Goal: Task Accomplishment & Management: Complete application form

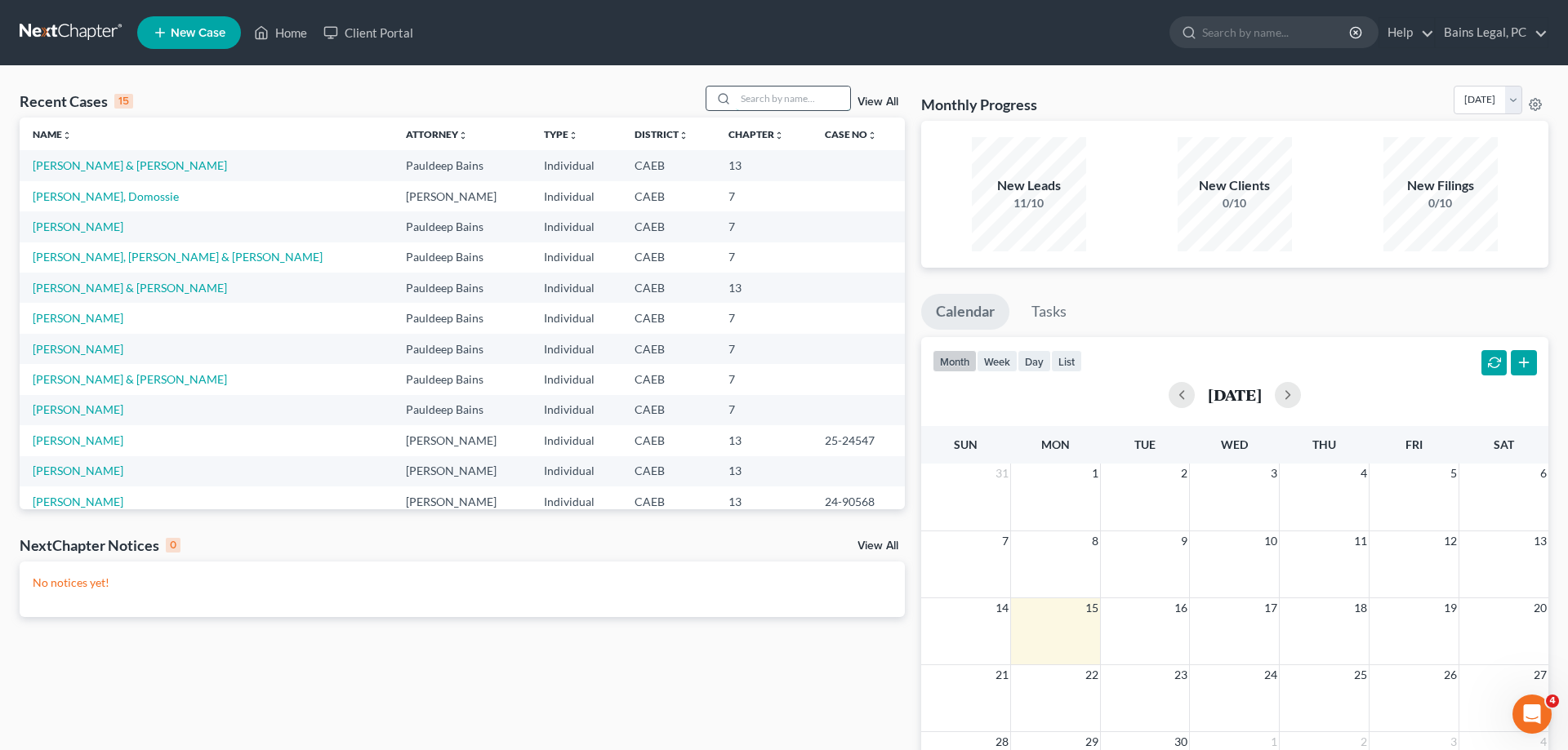
click at [799, 92] on input "search" at bounding box center [793, 99] width 114 height 24
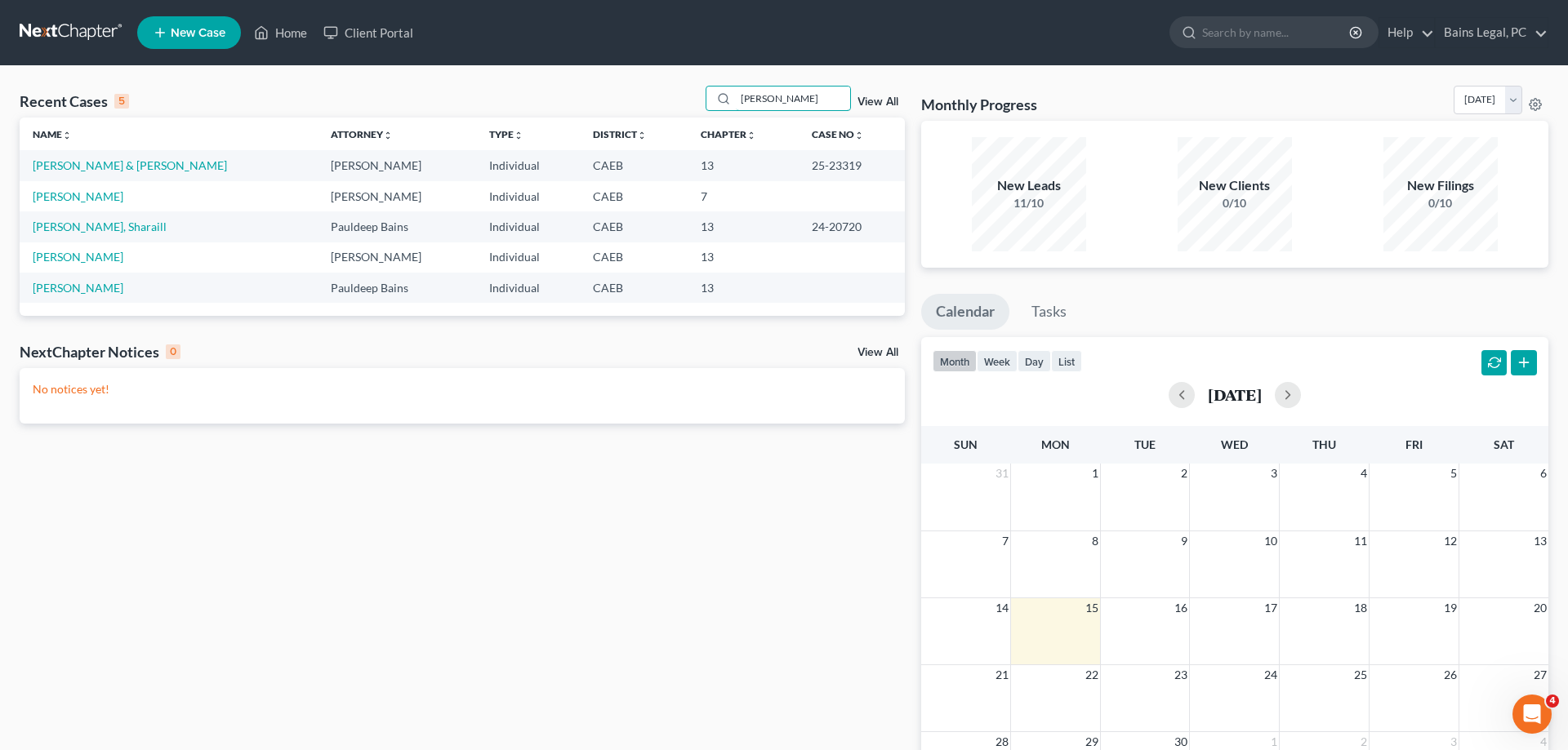
type input "[PERSON_NAME]"
click at [124, 172] on td "[PERSON_NAME] & [PERSON_NAME]" at bounding box center [169, 165] width 298 height 30
click at [124, 168] on link "[PERSON_NAME] & [PERSON_NAME]" at bounding box center [130, 165] width 194 height 14
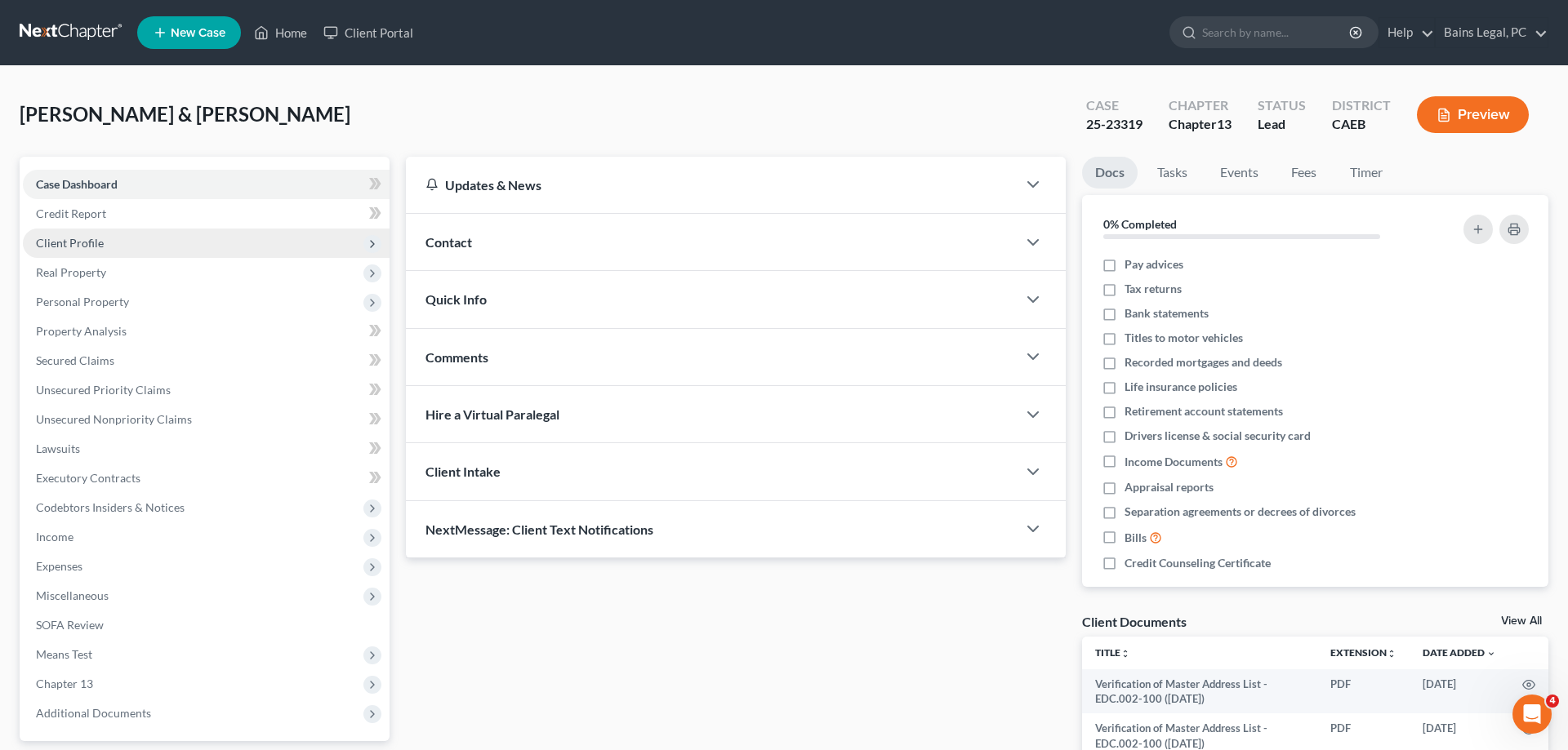
click at [118, 242] on span "Client Profile" at bounding box center [207, 243] width 367 height 29
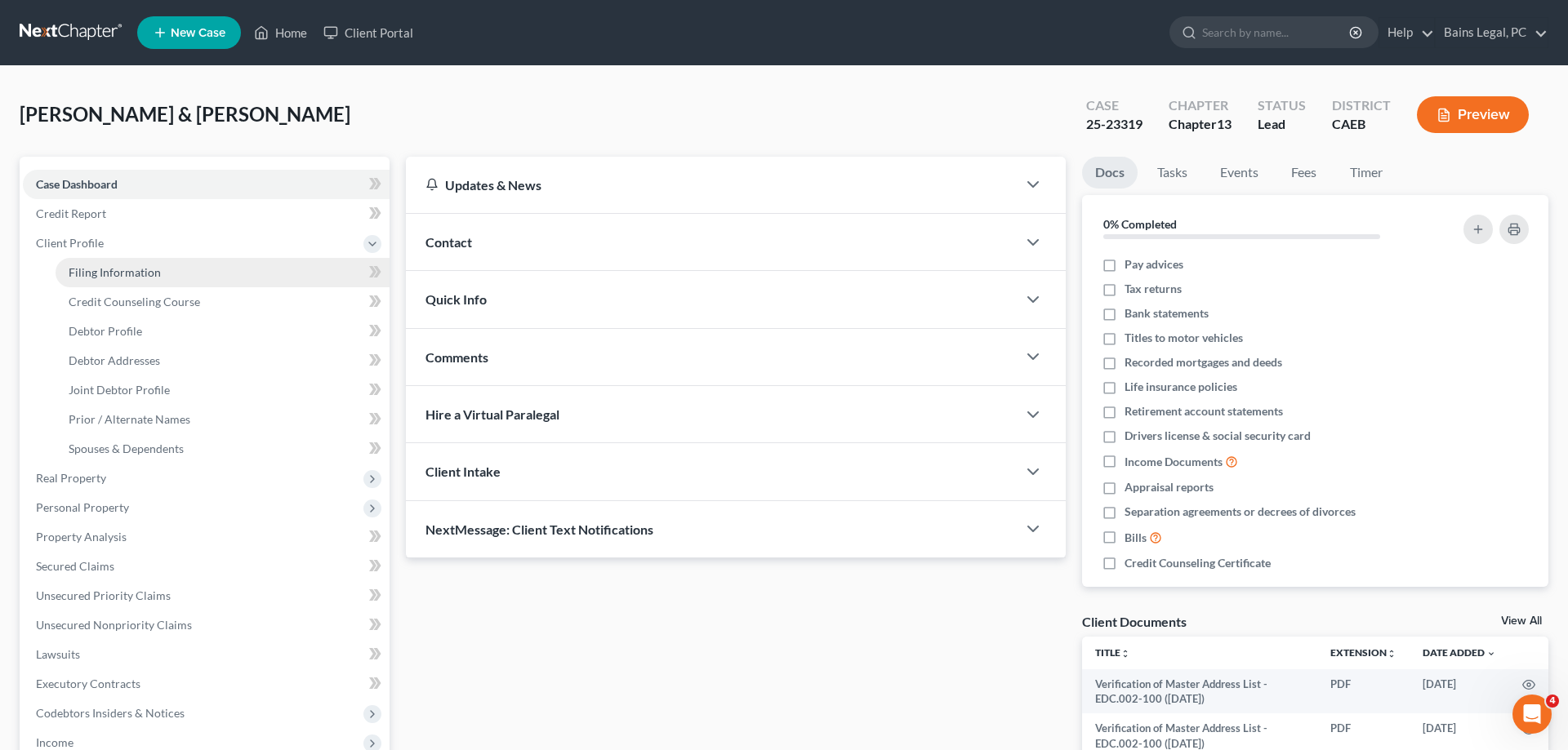
click at [123, 274] on span "Filing Information" at bounding box center [114, 272] width 92 height 14
select select "1"
select select "3"
select select "0"
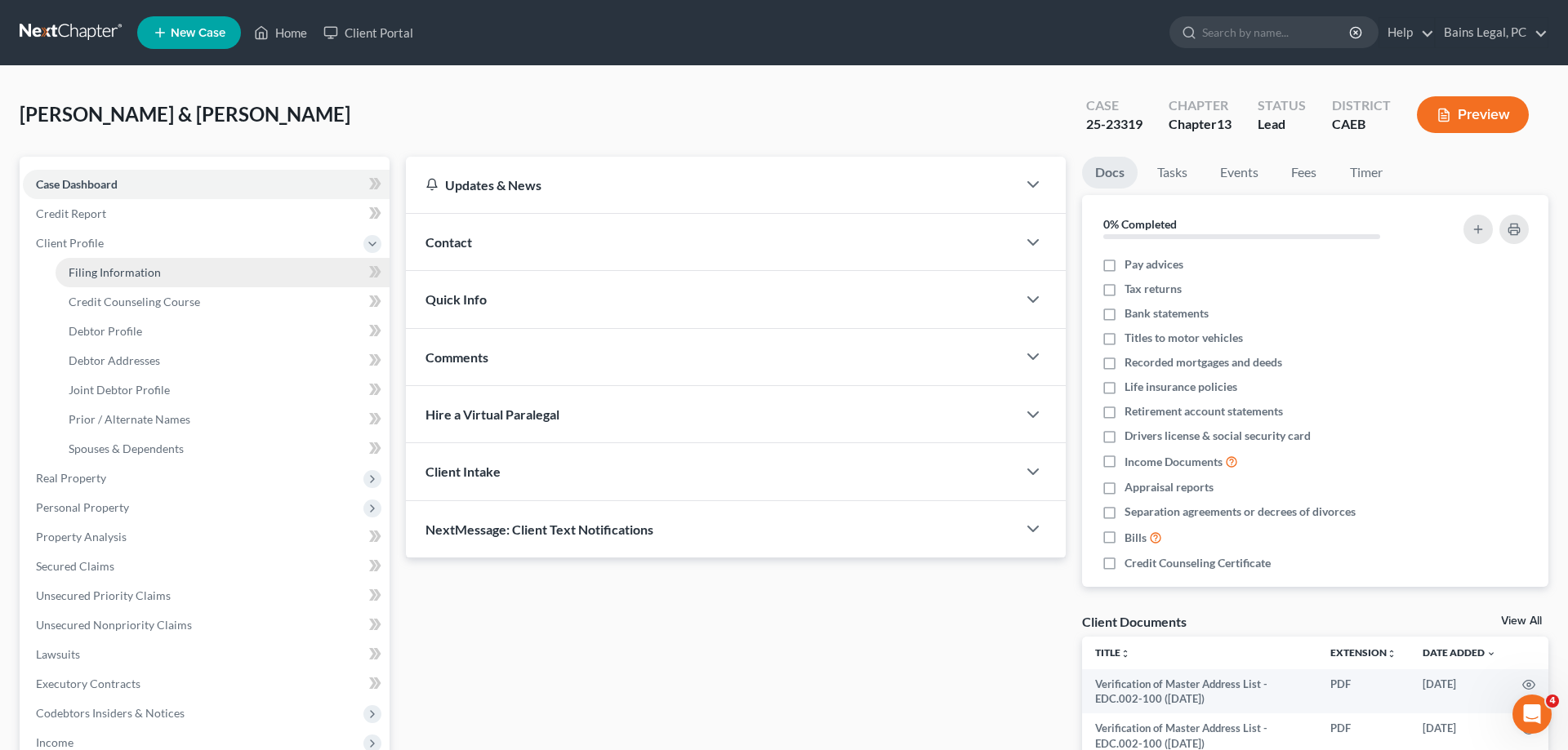
select select "4"
select select "0"
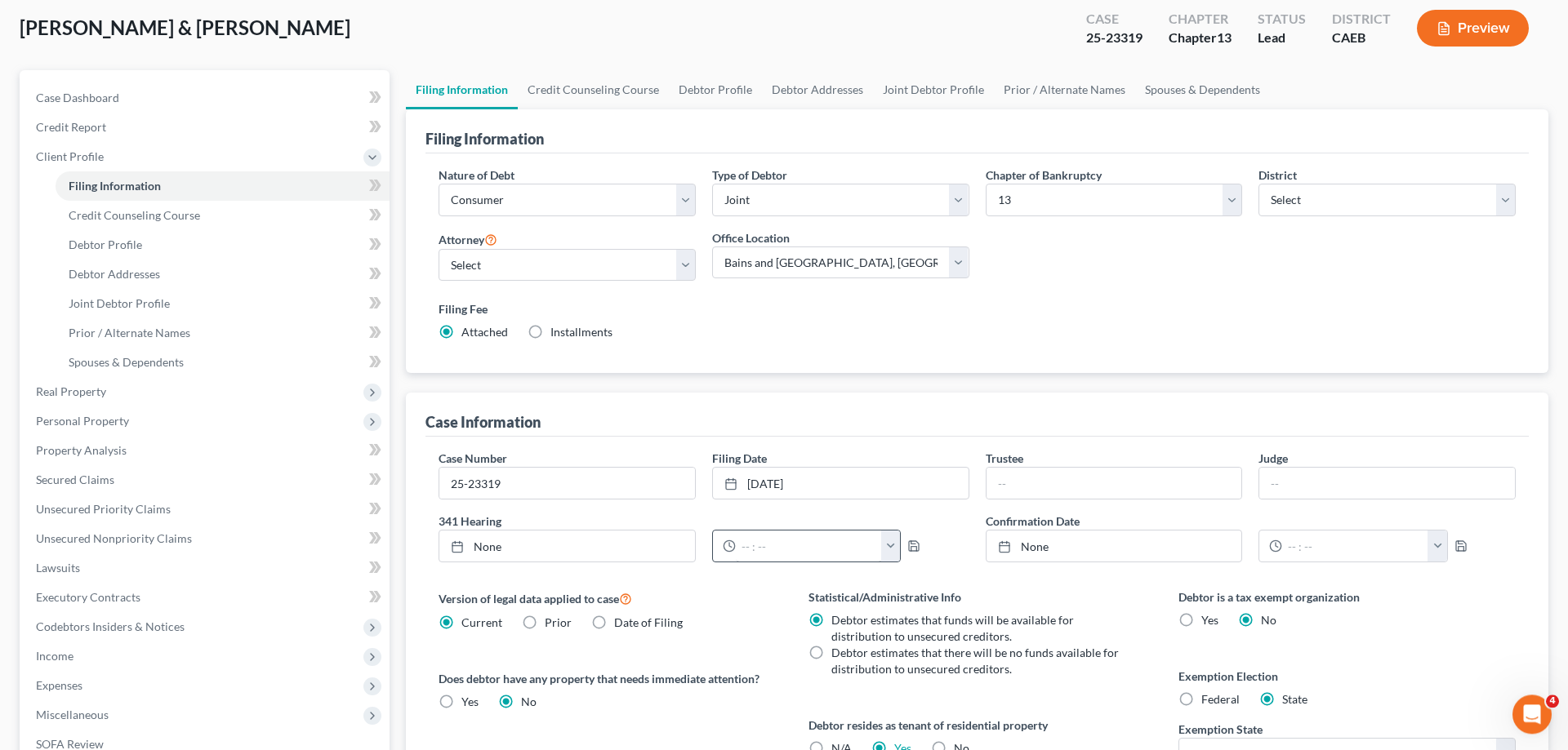
scroll to position [167, 0]
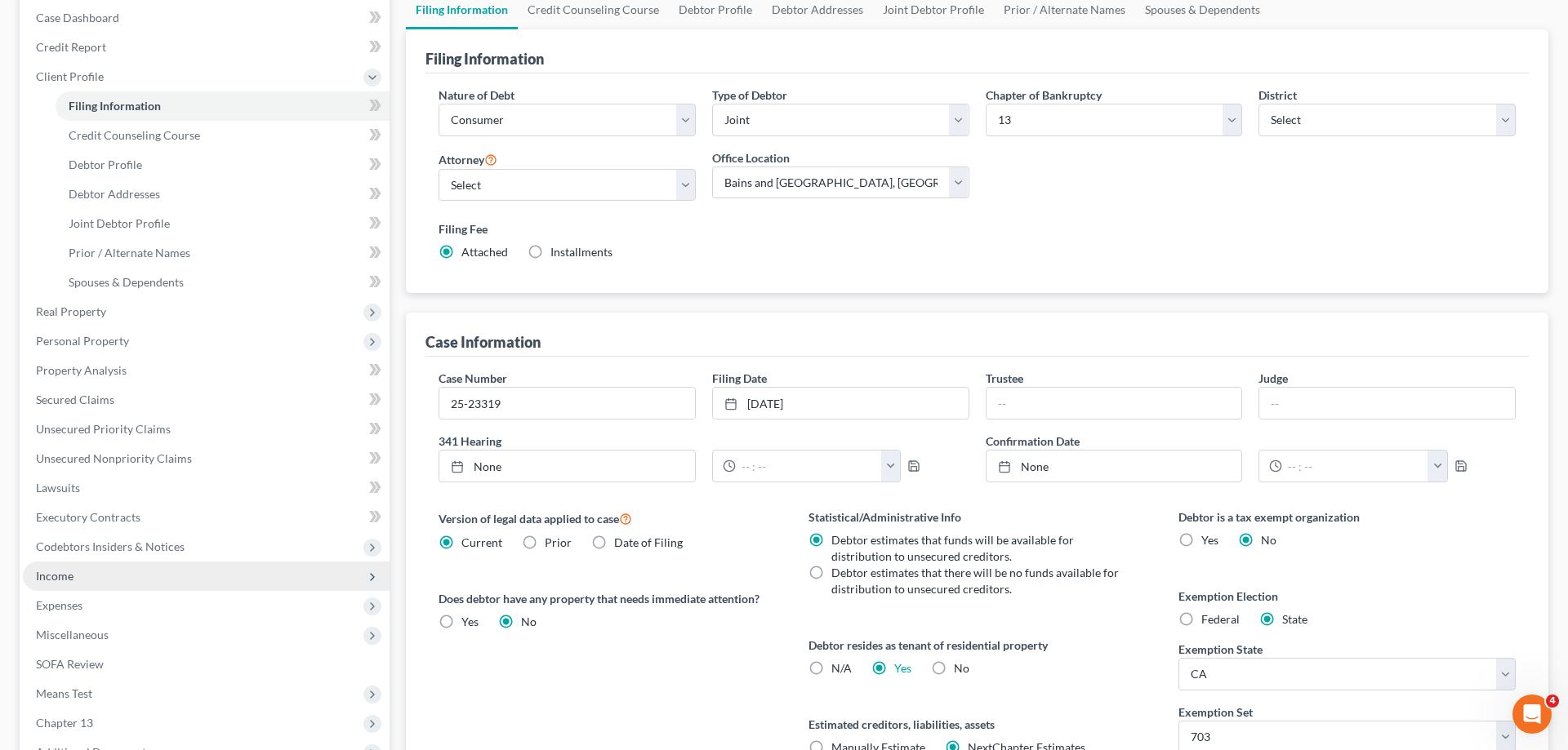
click at [145, 580] on span "Income" at bounding box center [207, 576] width 367 height 29
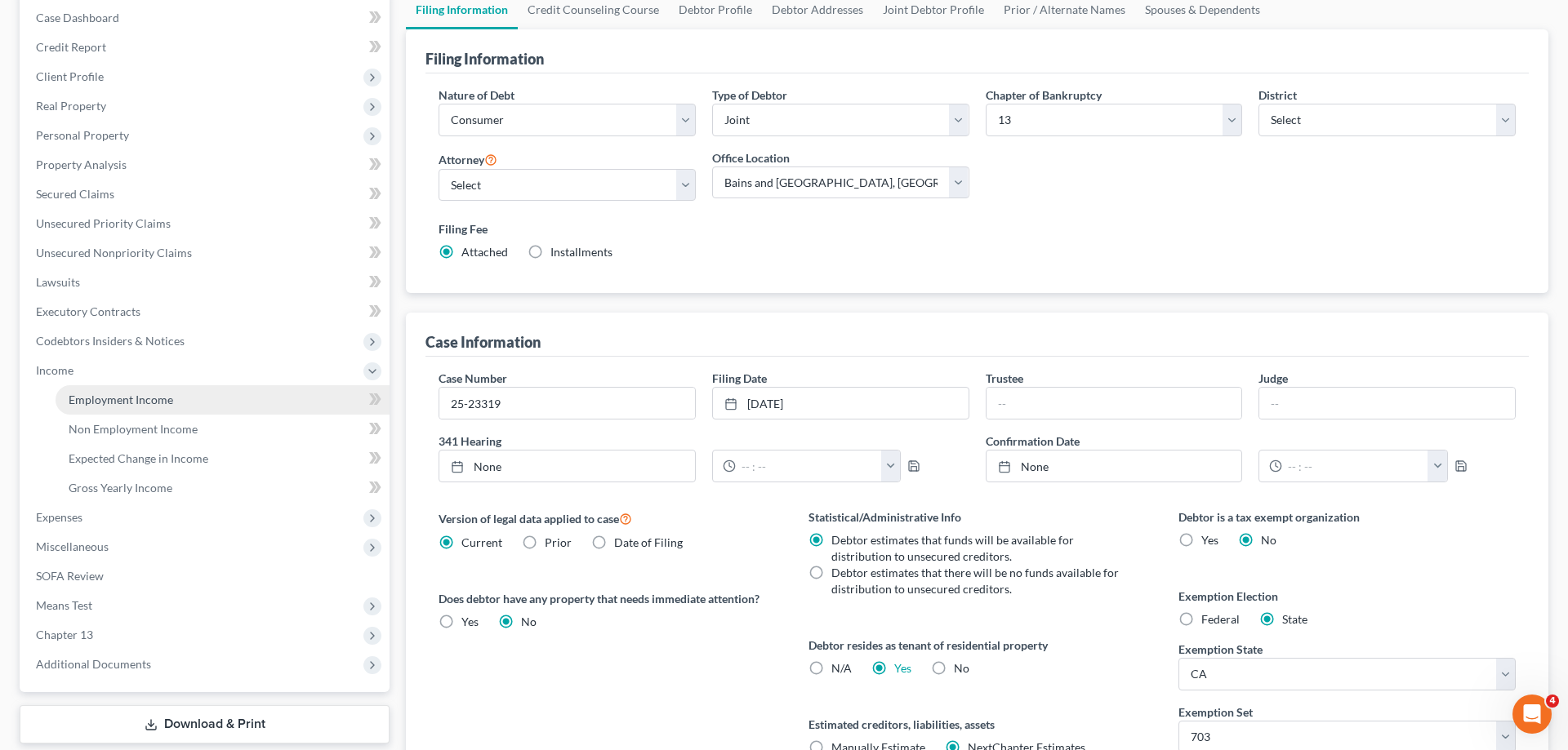
drag, startPoint x: 183, startPoint y: 403, endPoint x: 309, endPoint y: 407, distance: 126.1
click at [183, 403] on link "Employment Income" at bounding box center [223, 400] width 334 height 29
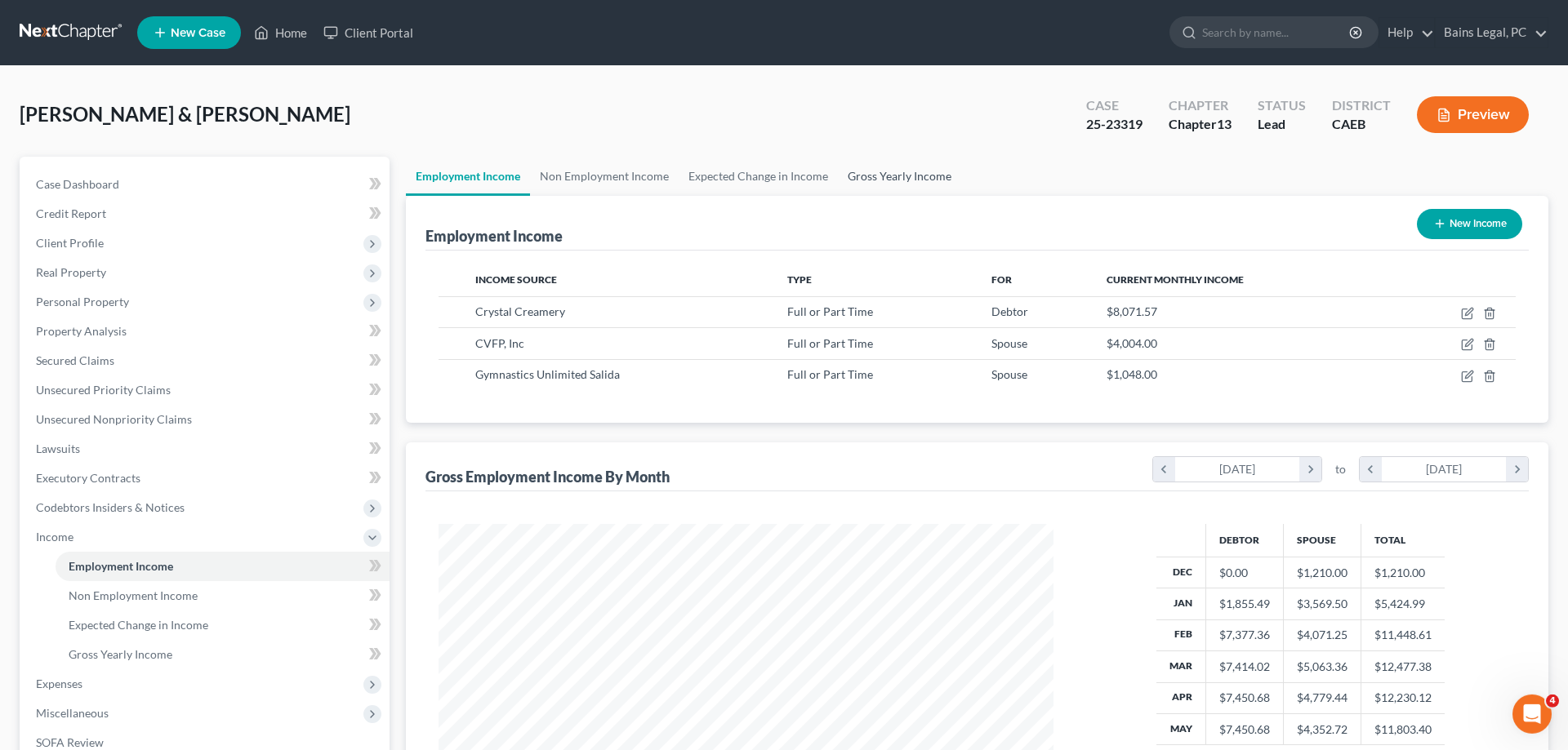
scroll to position [307, 647]
click at [1466, 313] on icon "button" at bounding box center [1468, 311] width 8 height 8
select select "0"
select select "4"
select select "2"
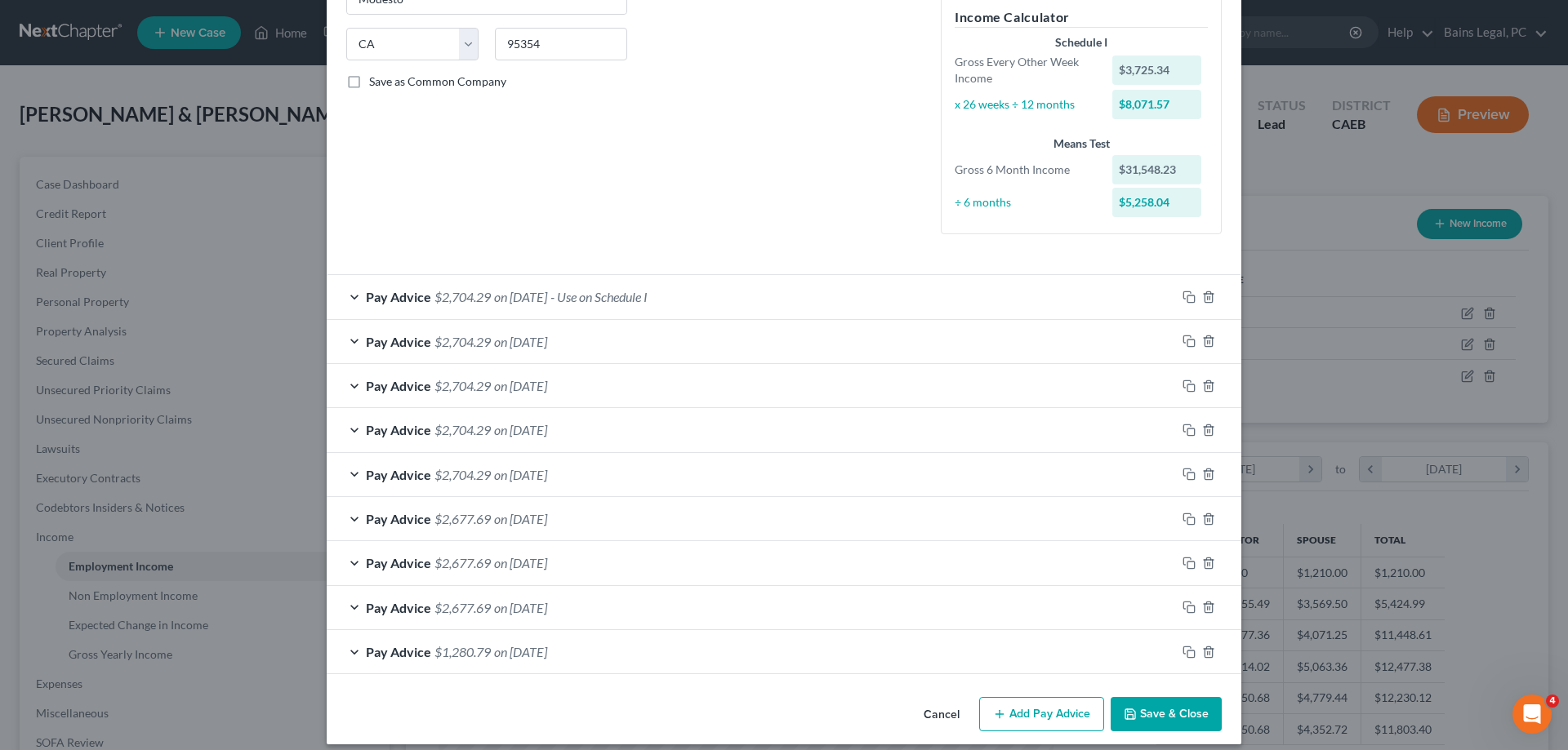
scroll to position [323, 0]
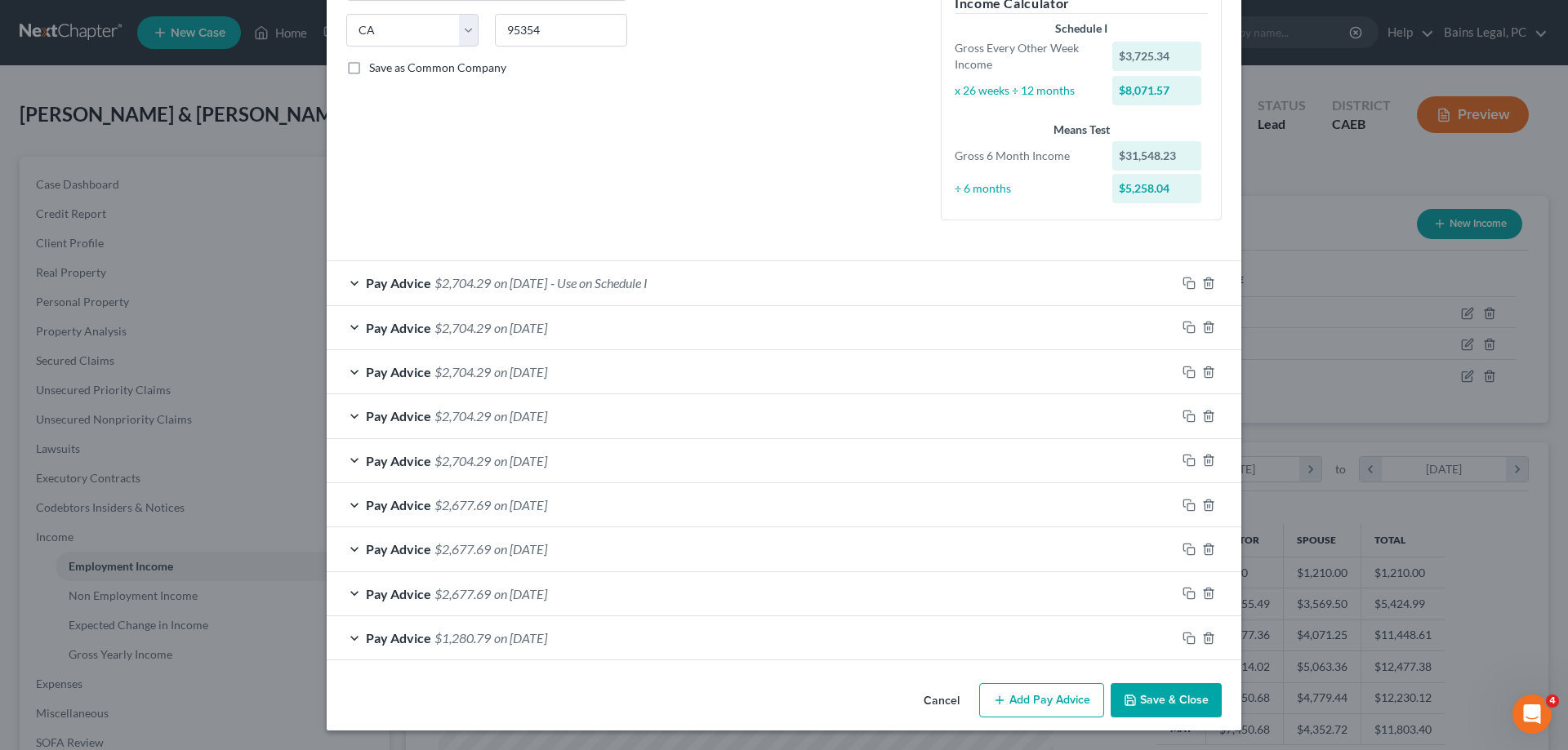
click at [1176, 710] on button "Save & Close" at bounding box center [1165, 700] width 111 height 34
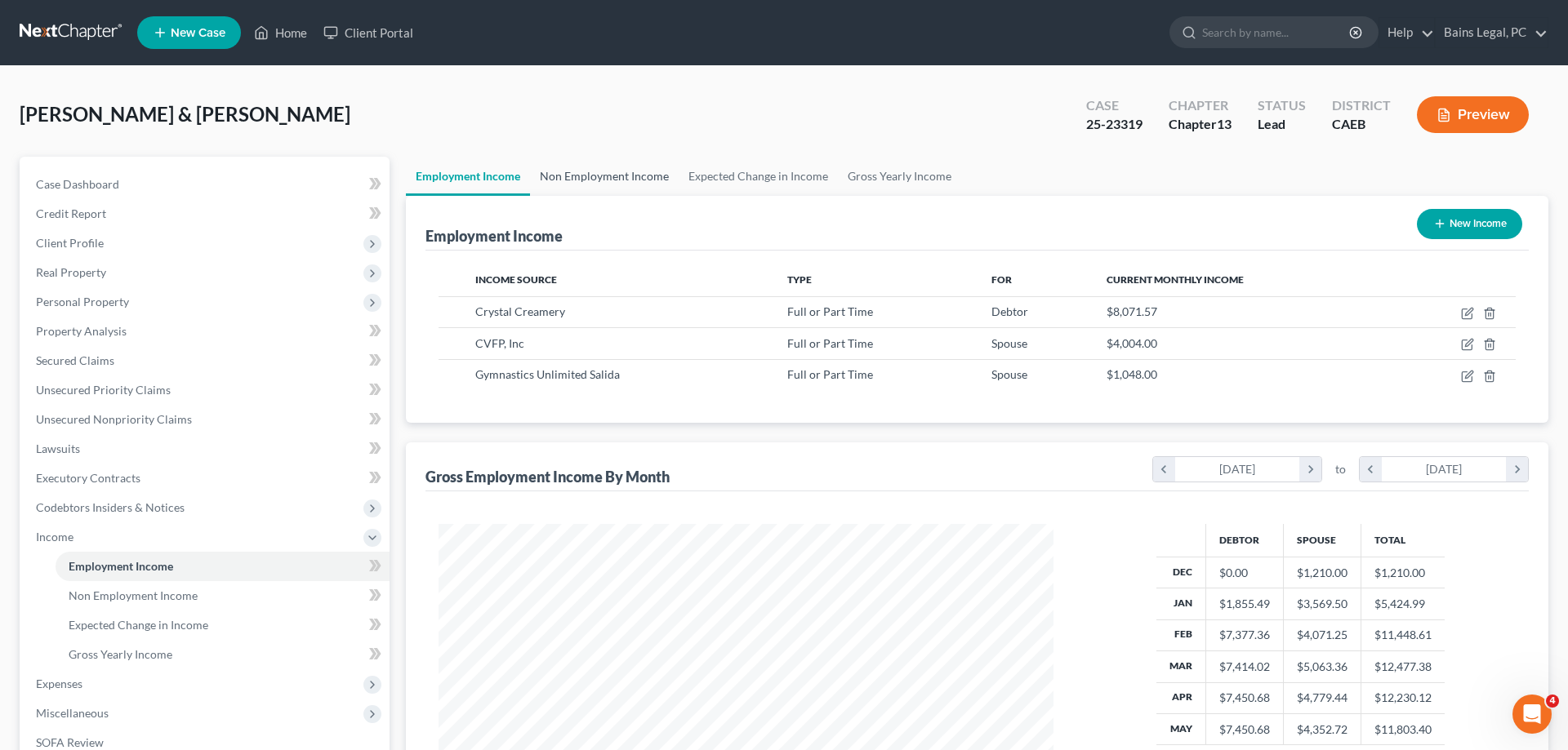
click at [639, 181] on link "Non Employment Income" at bounding box center [604, 176] width 149 height 40
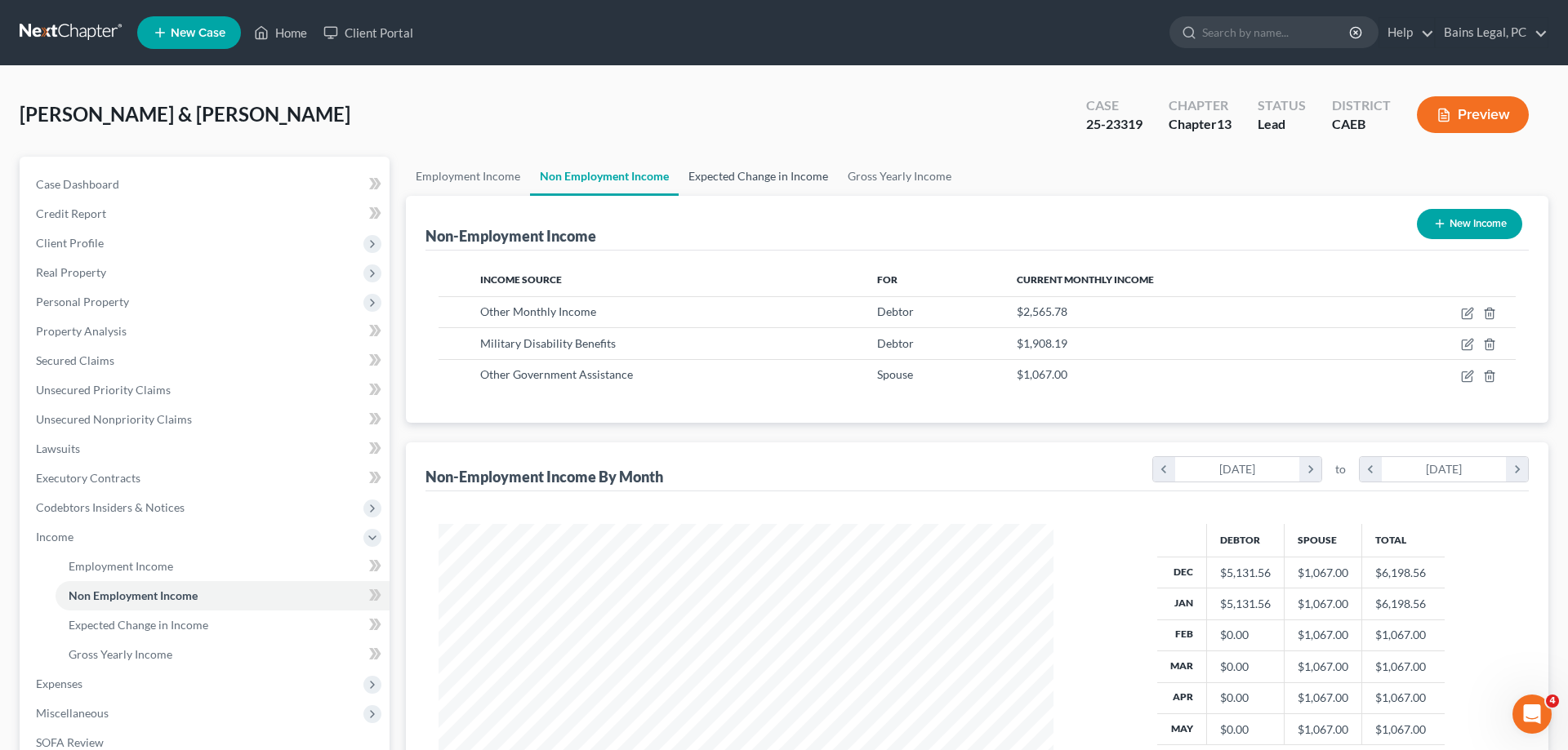
scroll to position [307, 647]
click at [745, 169] on link "Expected Change in Income" at bounding box center [758, 176] width 159 height 40
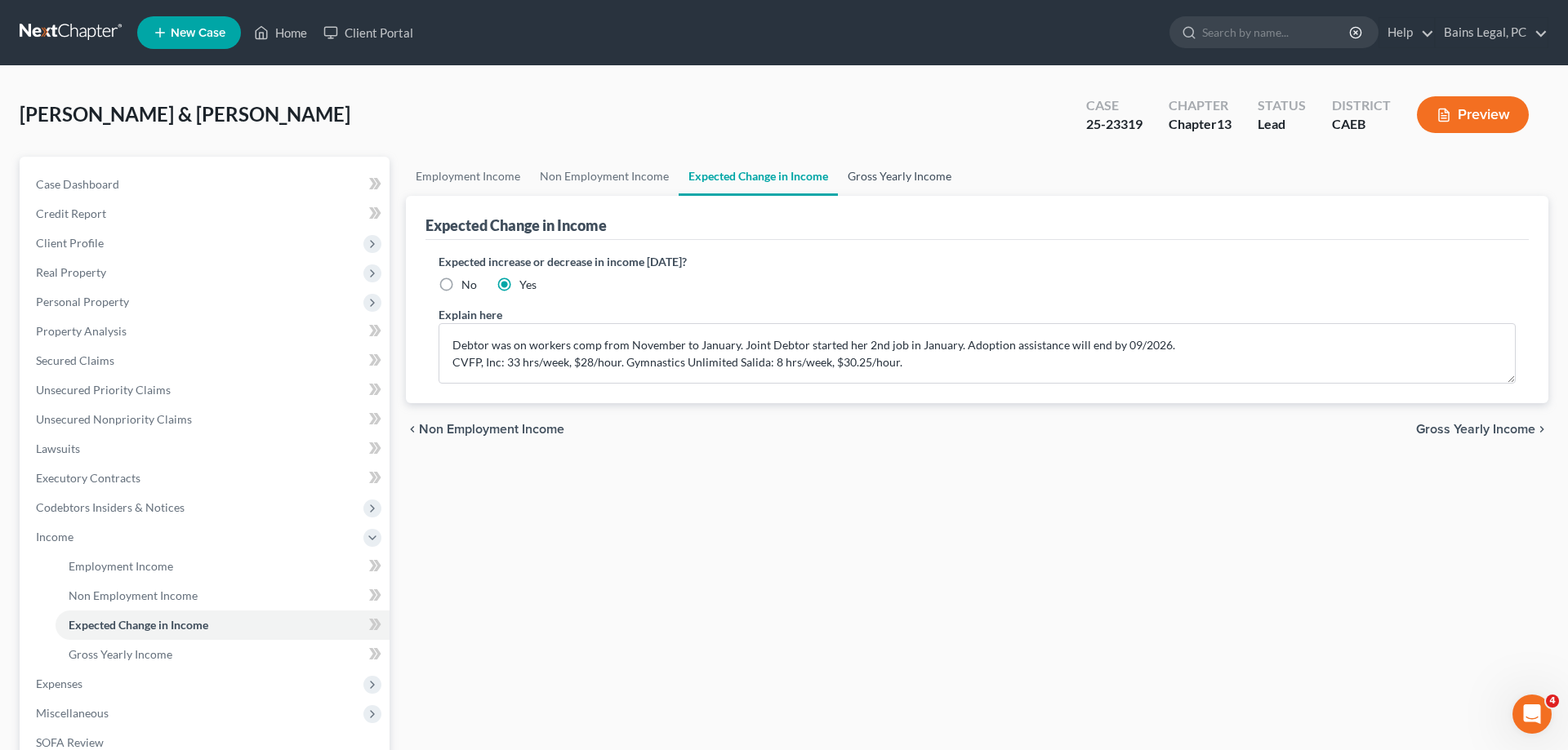
click at [911, 170] on link "Gross Yearly Income" at bounding box center [899, 176] width 123 height 40
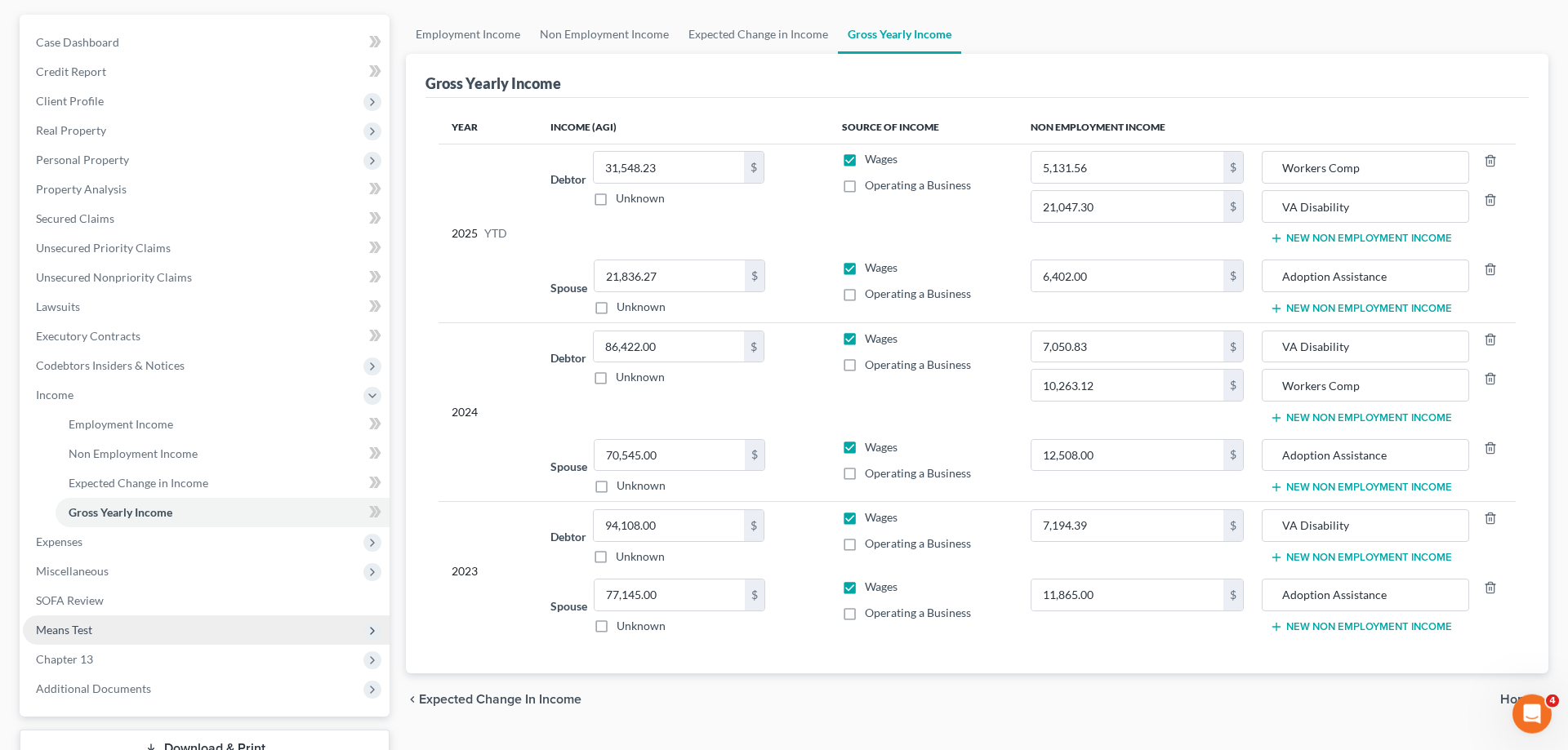
scroll to position [263, 0]
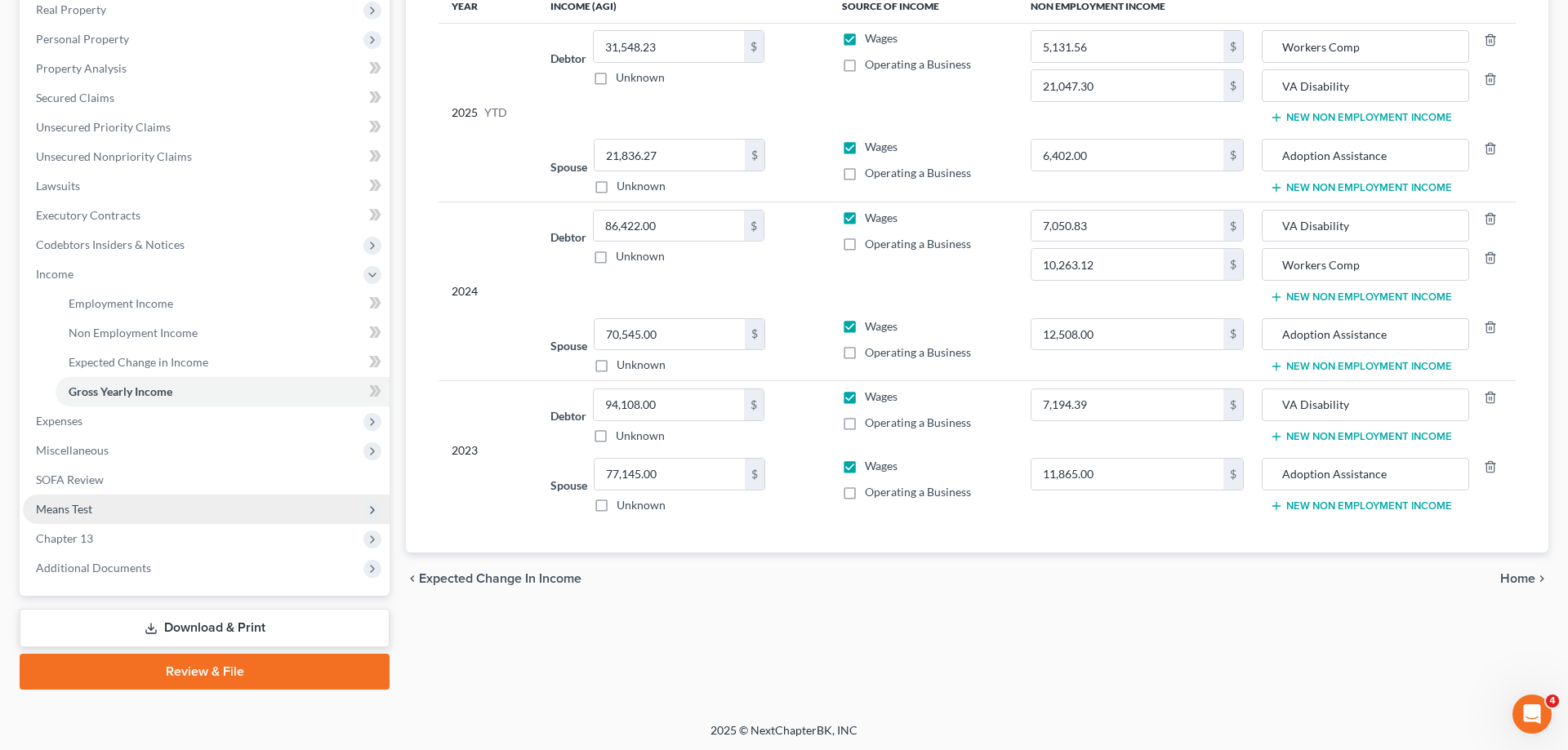
click at [107, 506] on span "Means Test" at bounding box center [207, 509] width 367 height 29
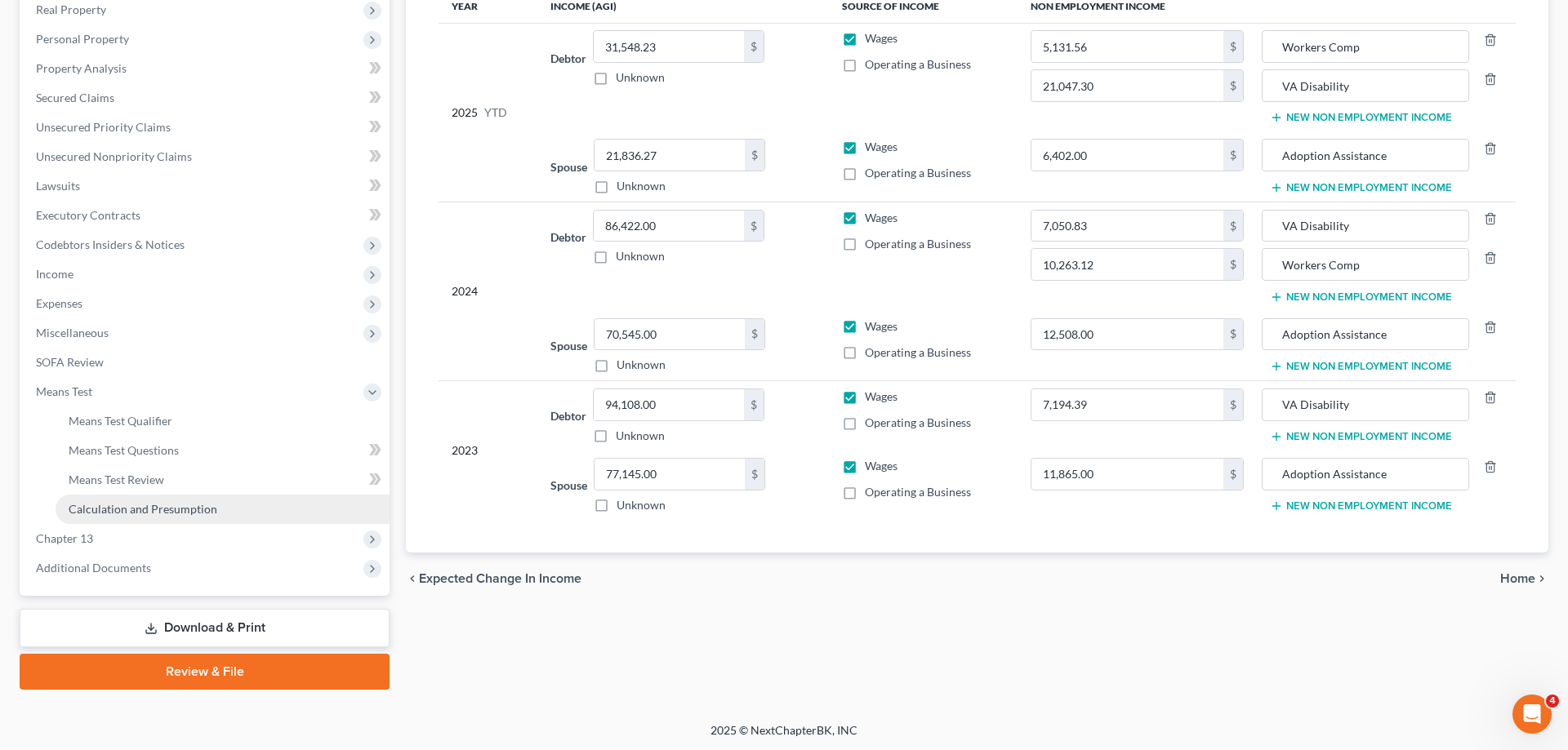
click at [168, 518] on link "Calculation and Presumption" at bounding box center [223, 509] width 334 height 29
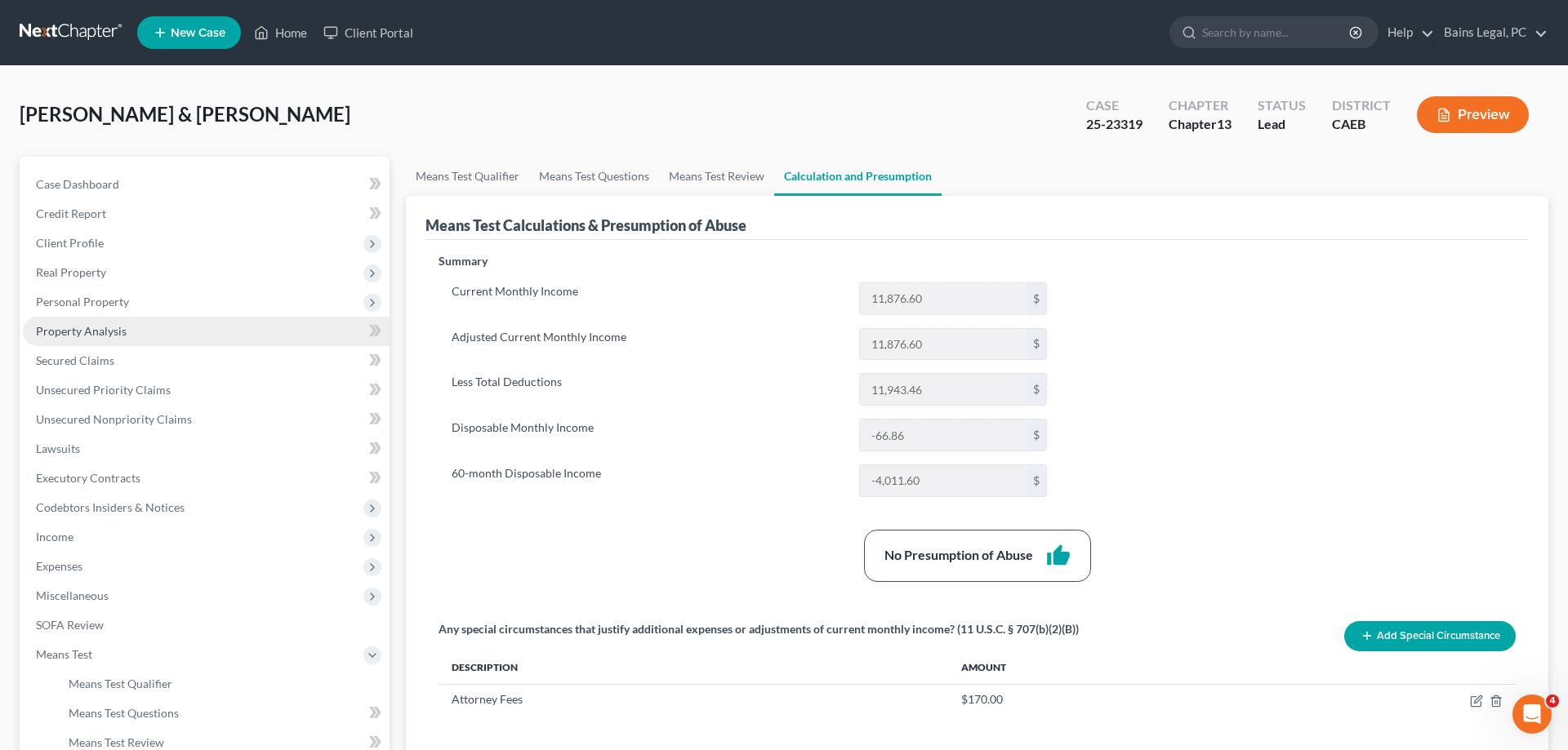
click at [136, 333] on link "Property Analysis" at bounding box center [207, 331] width 367 height 29
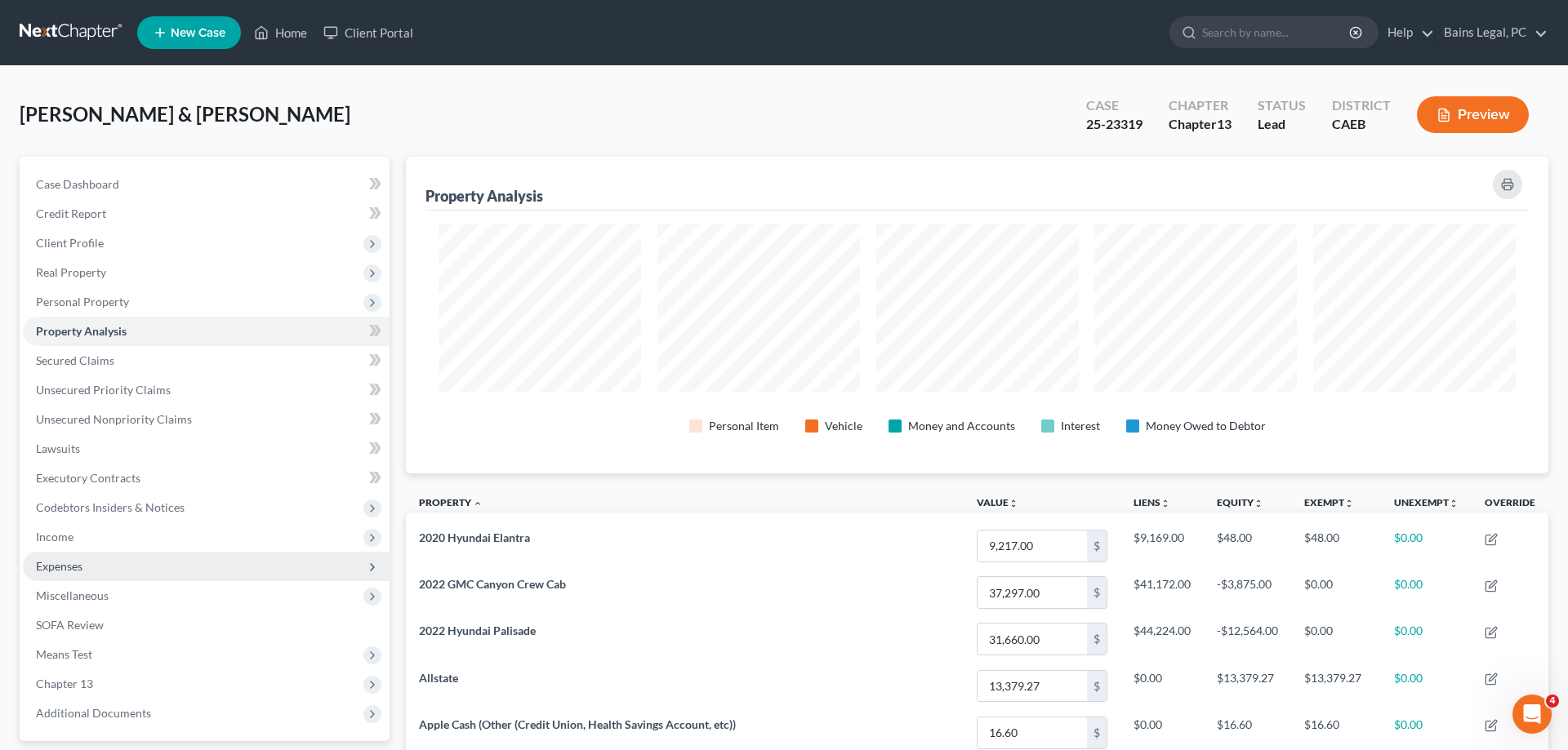
drag, startPoint x: 78, startPoint y: 570, endPoint x: 91, endPoint y: 573, distance: 13.3
click at [80, 570] on span "Expenses" at bounding box center [59, 566] width 46 height 14
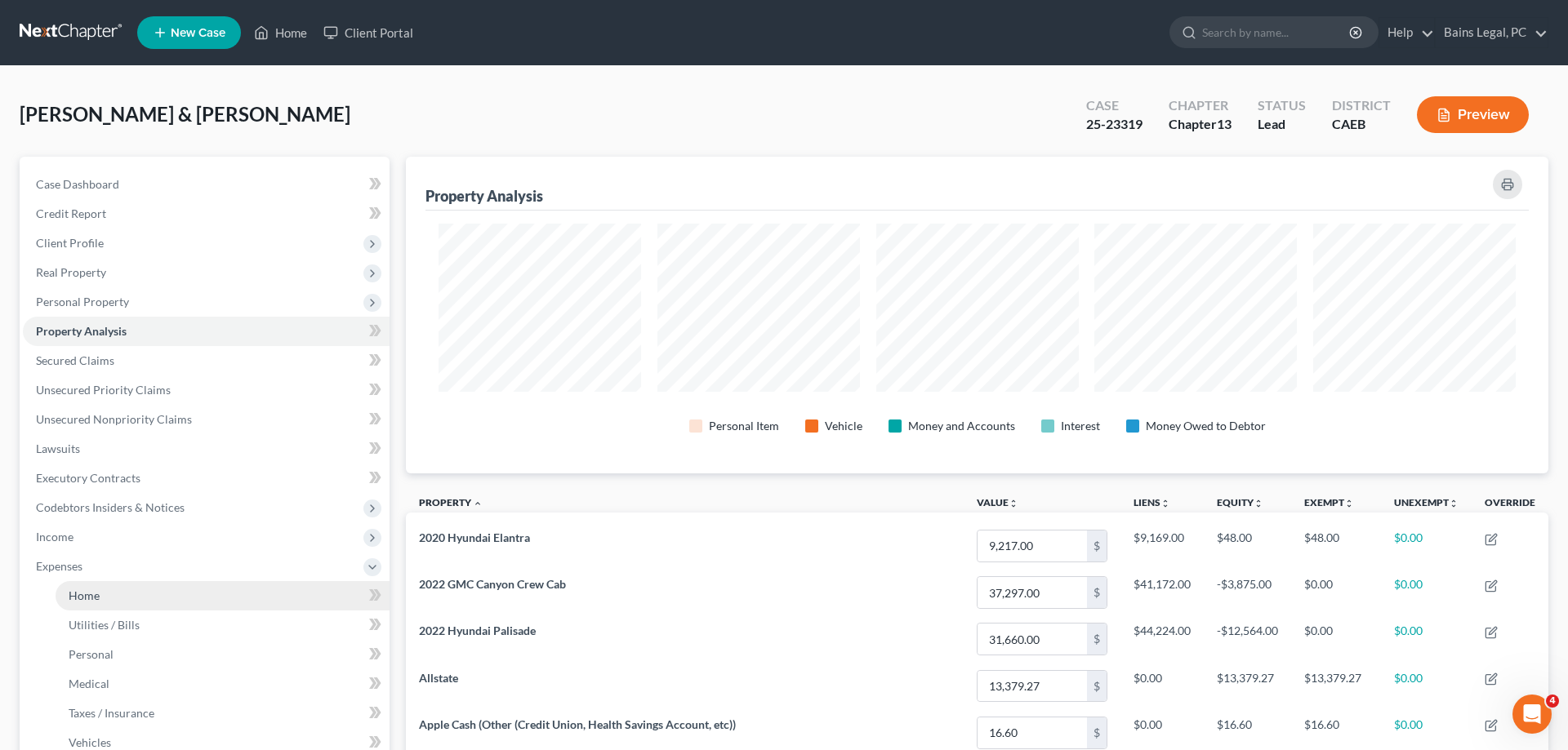
click at [116, 600] on link "Home" at bounding box center [223, 596] width 334 height 29
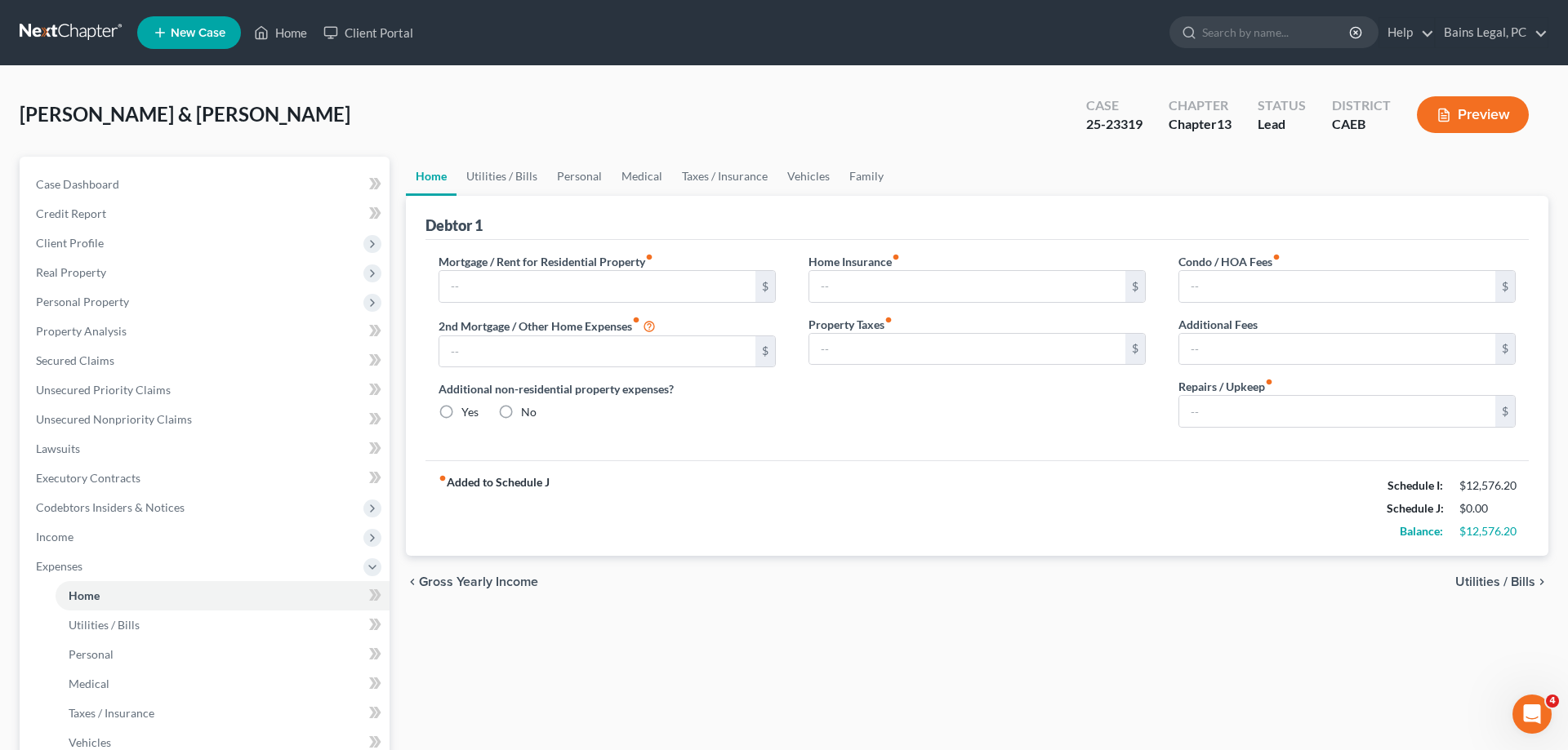
type input "2,141.54"
type input "0.00"
radio input "true"
type input "0.00"
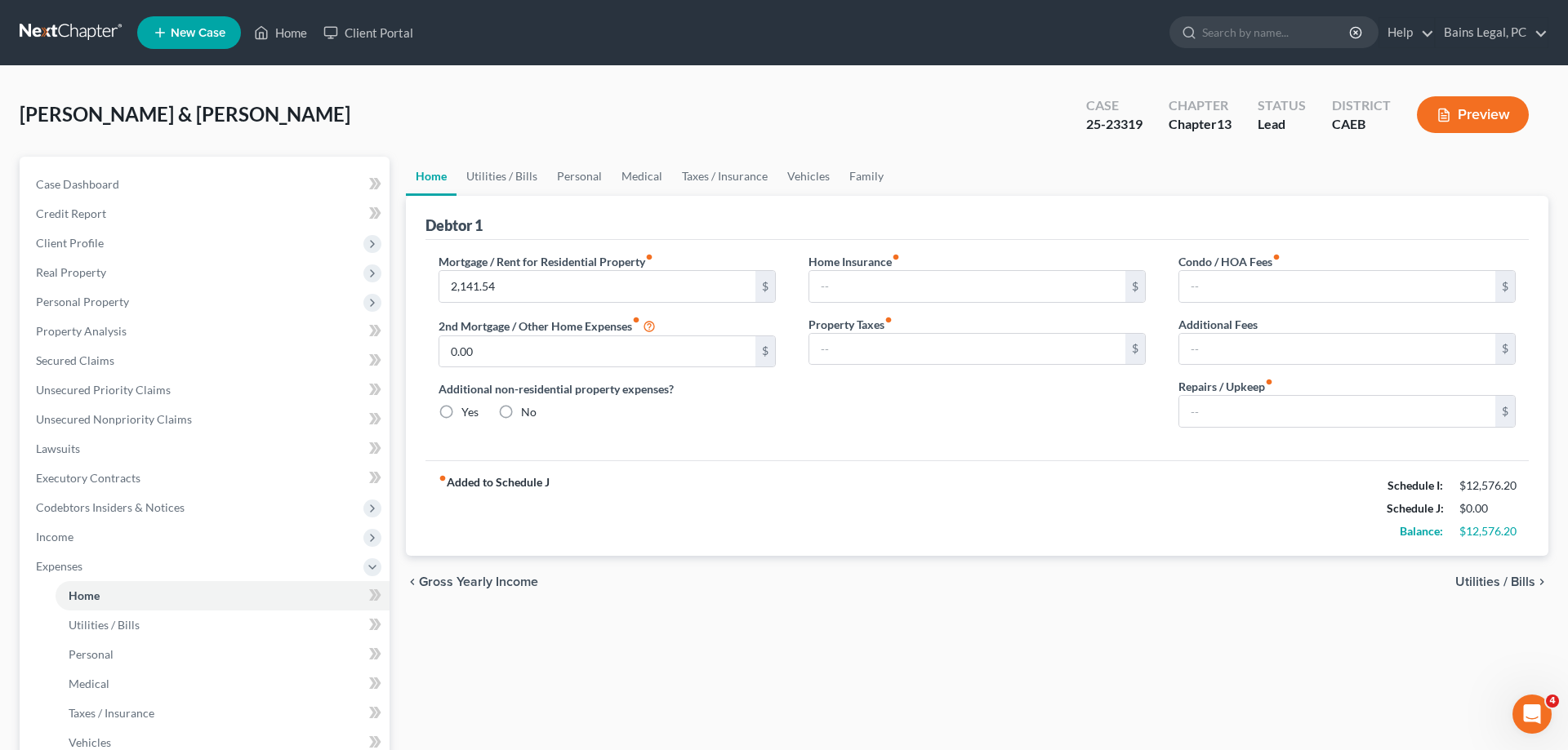
type input "0.00"
type input "150.00"
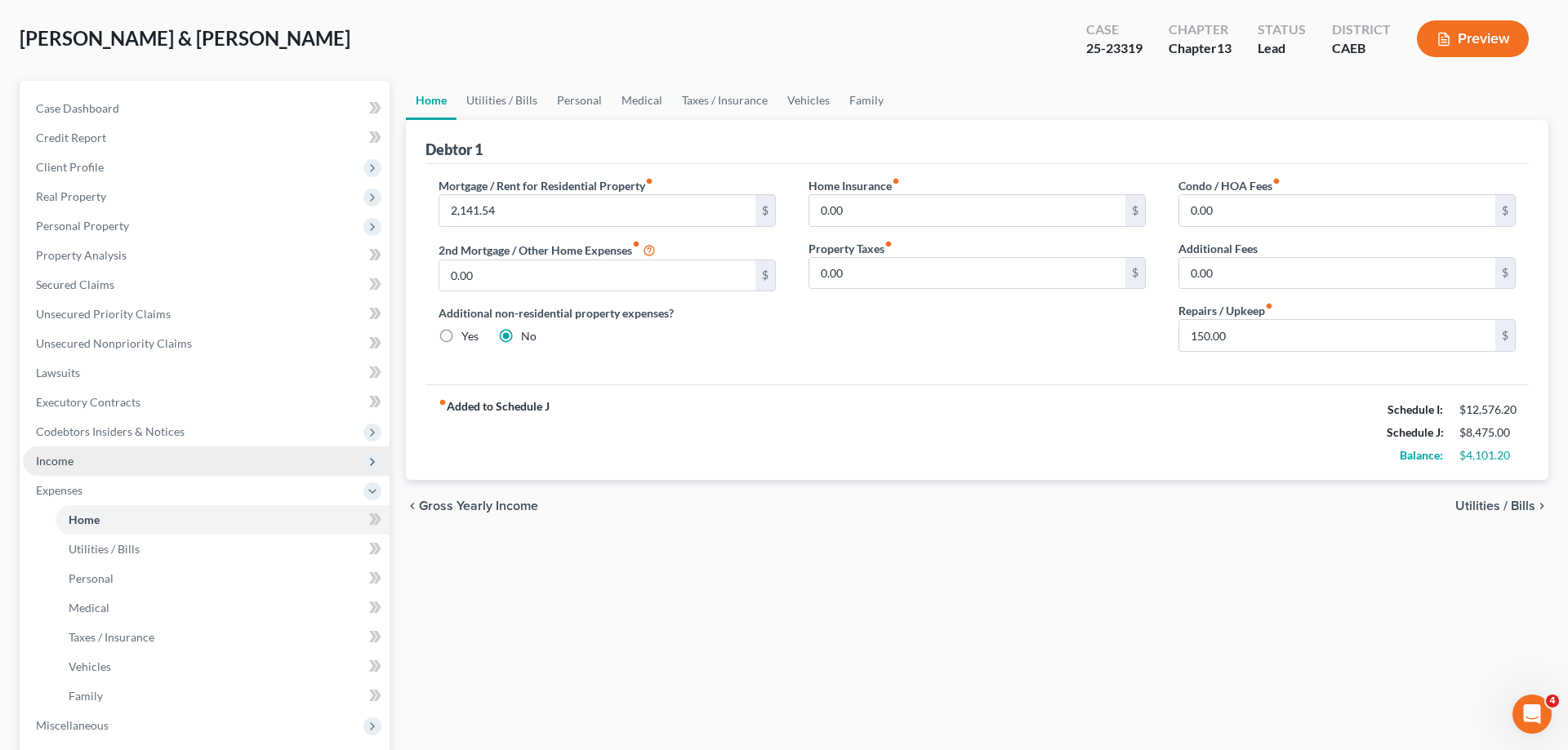
scroll to position [83, 0]
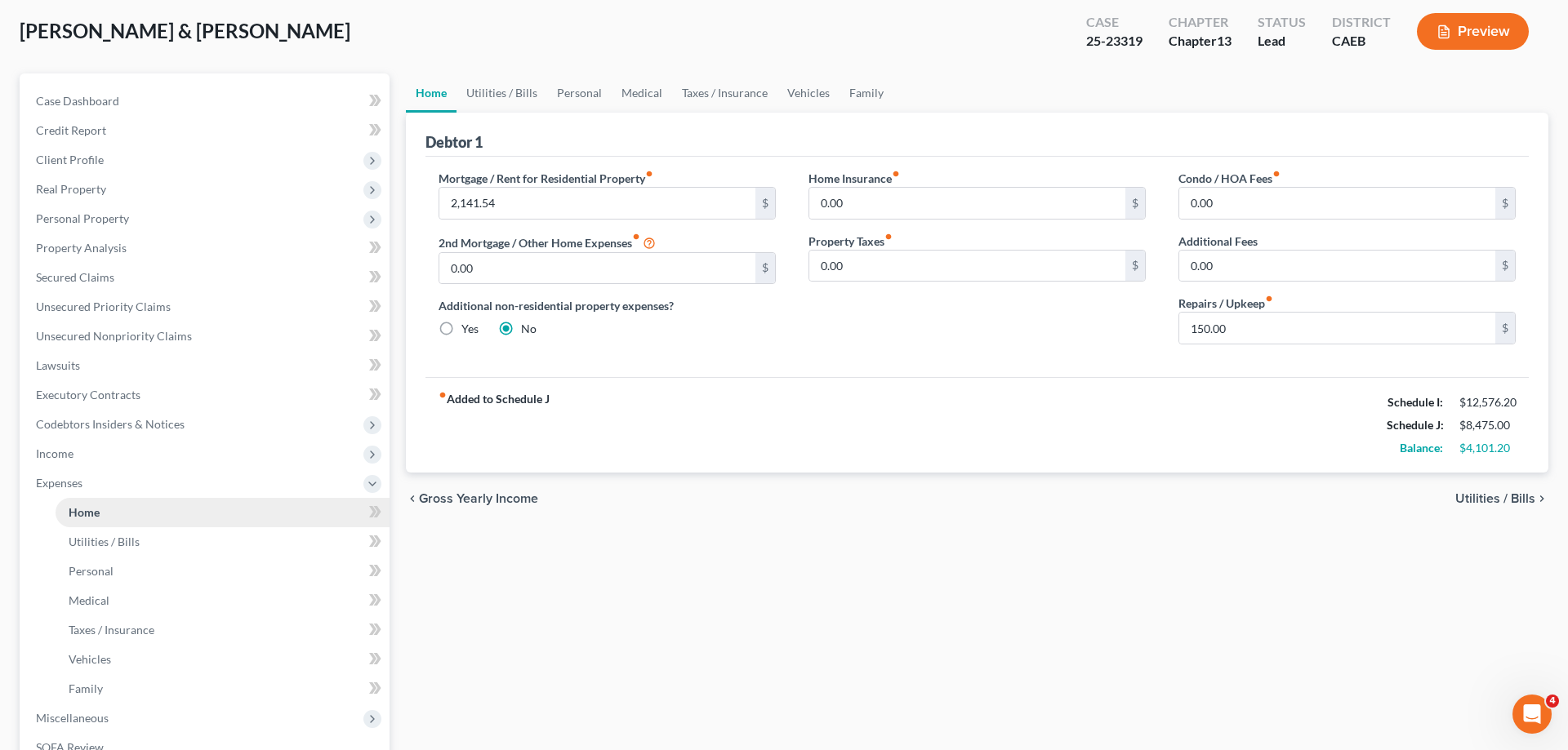
click at [133, 526] on link "Home" at bounding box center [223, 513] width 334 height 29
click at [149, 446] on span "Income" at bounding box center [207, 454] width 367 height 29
click at [172, 519] on link "Non Employment Income" at bounding box center [223, 513] width 334 height 29
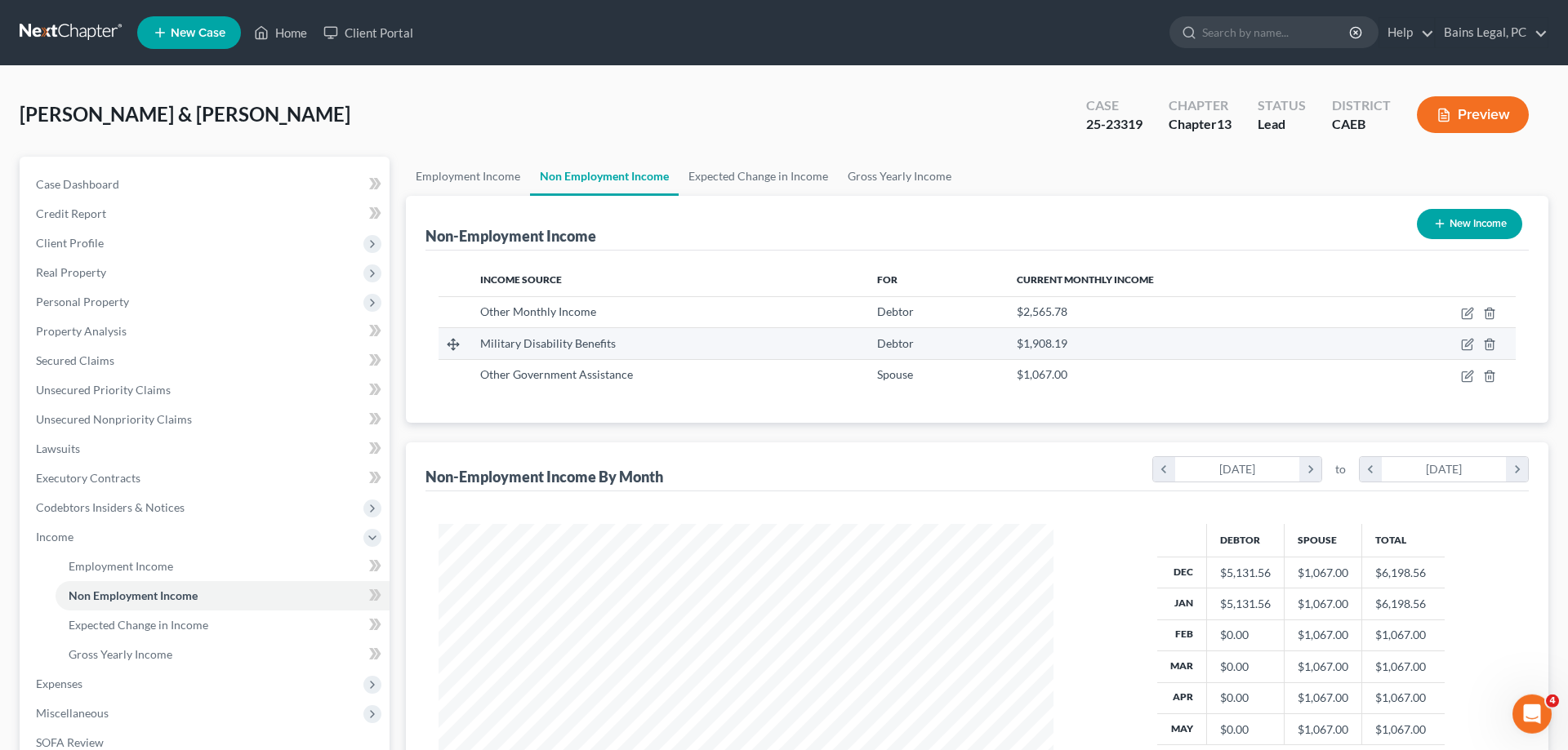
scroll to position [307, 647]
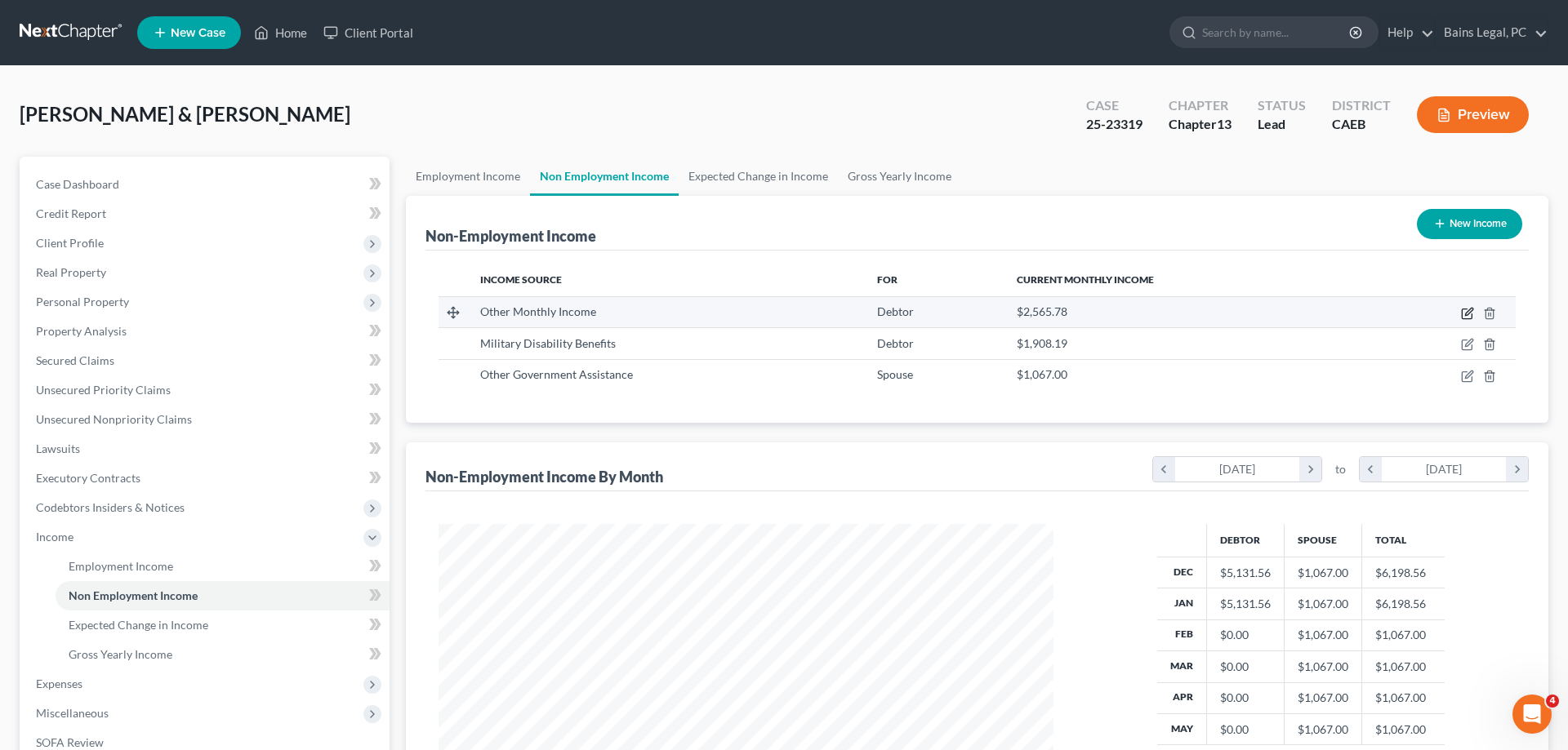
click at [1468, 308] on icon "button" at bounding box center [1467, 313] width 13 height 13
select select "13"
select select "0"
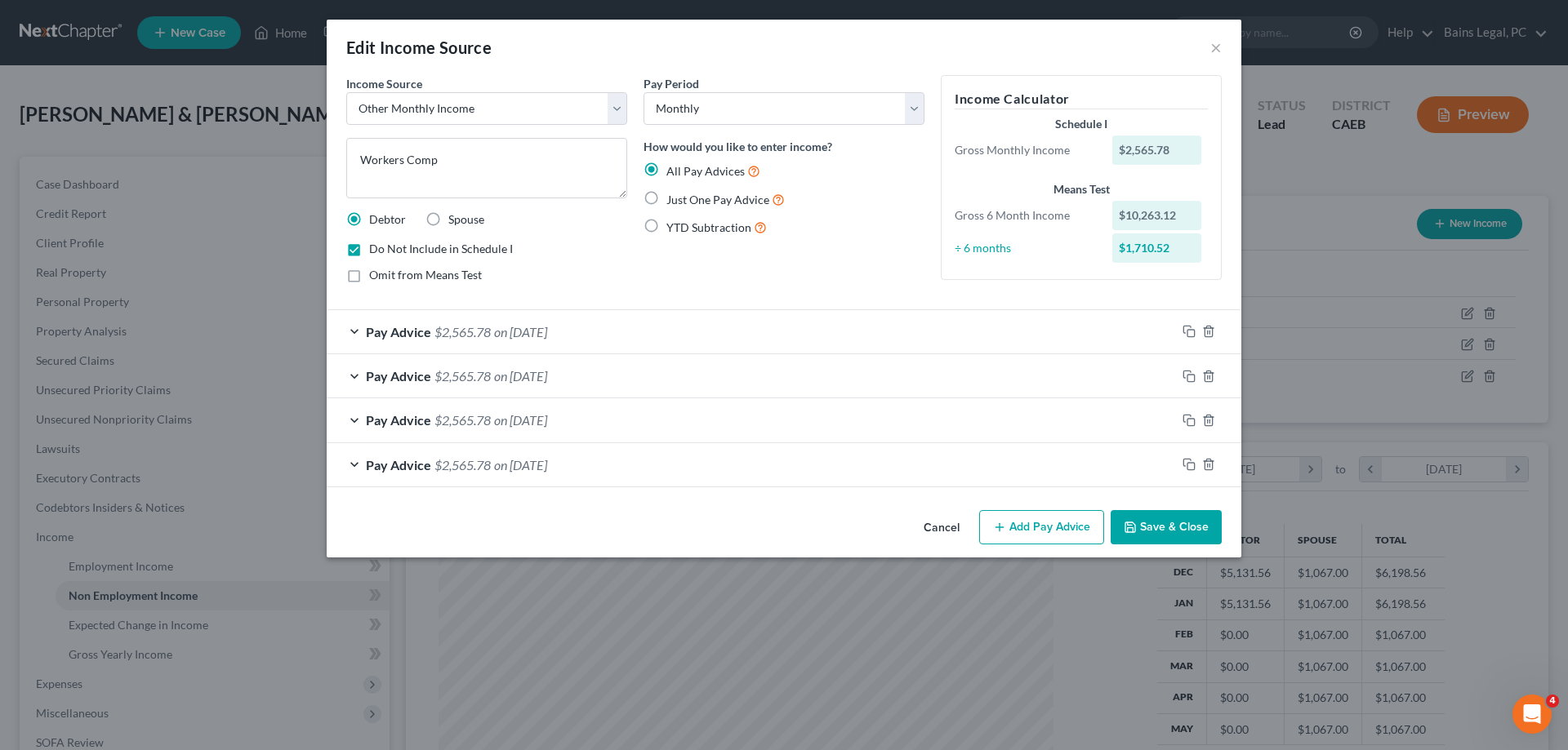
click at [1155, 529] on button "Save & Close" at bounding box center [1165, 527] width 111 height 34
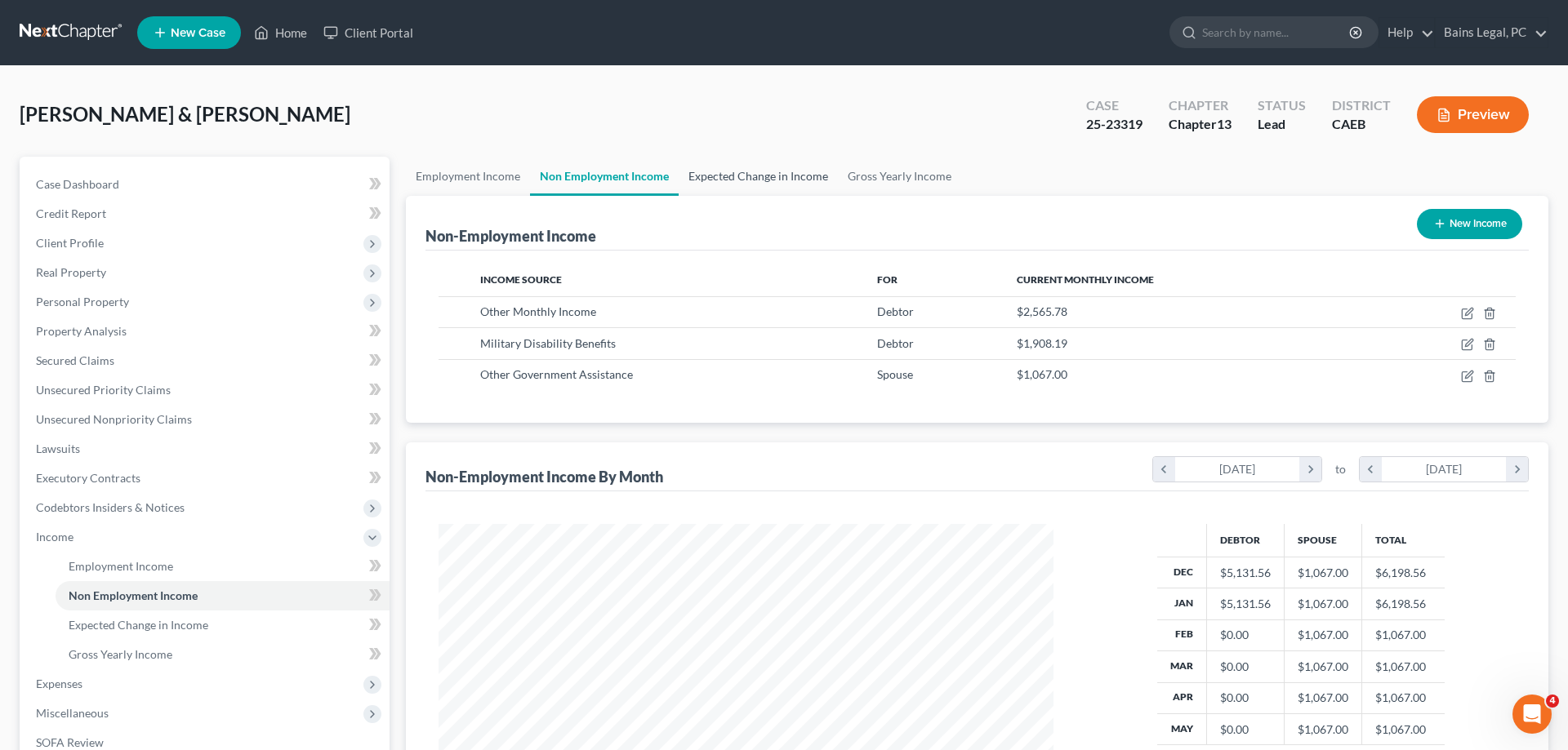
click at [757, 176] on link "Expected Change in Income" at bounding box center [758, 176] width 159 height 40
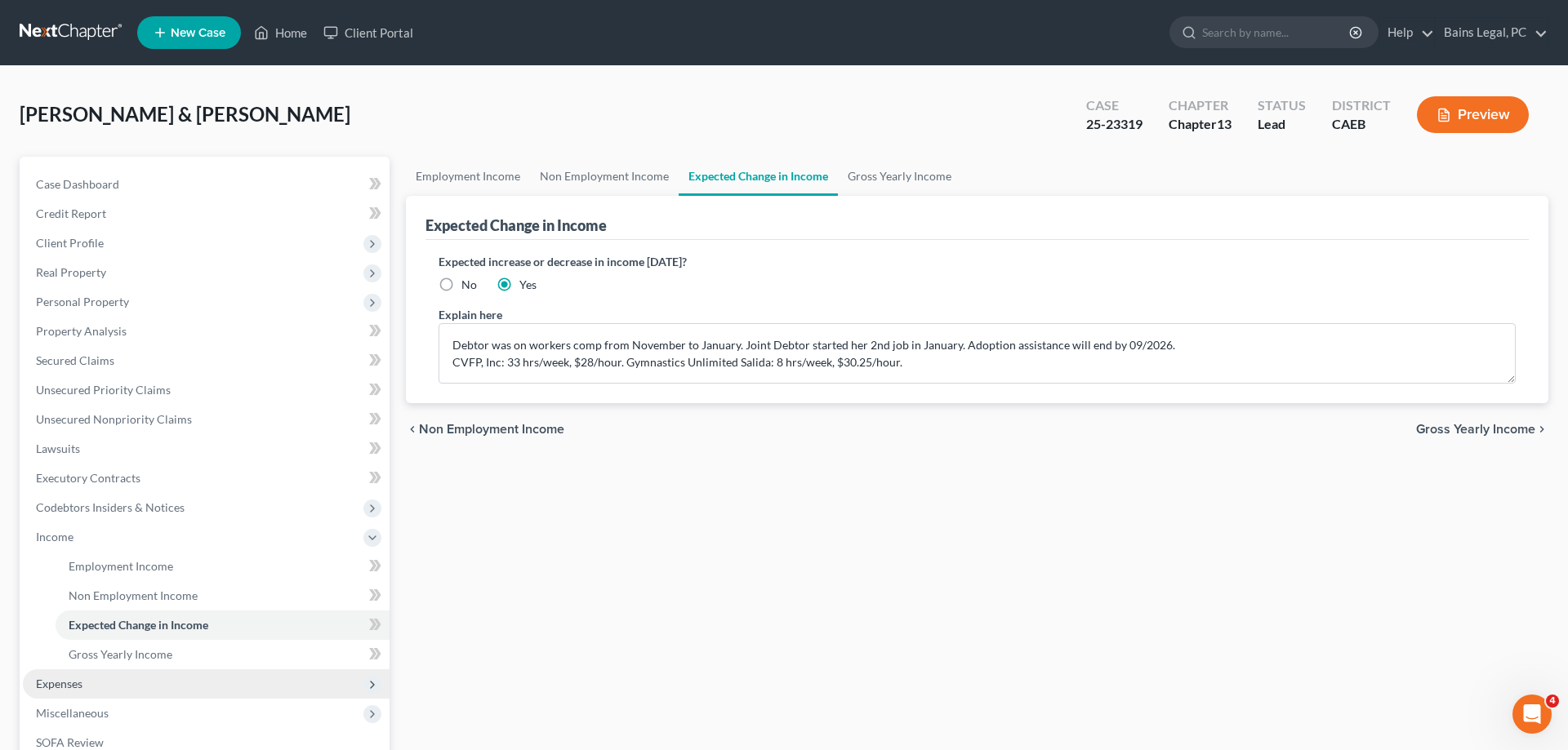
click at [124, 679] on span "Expenses" at bounding box center [207, 684] width 367 height 29
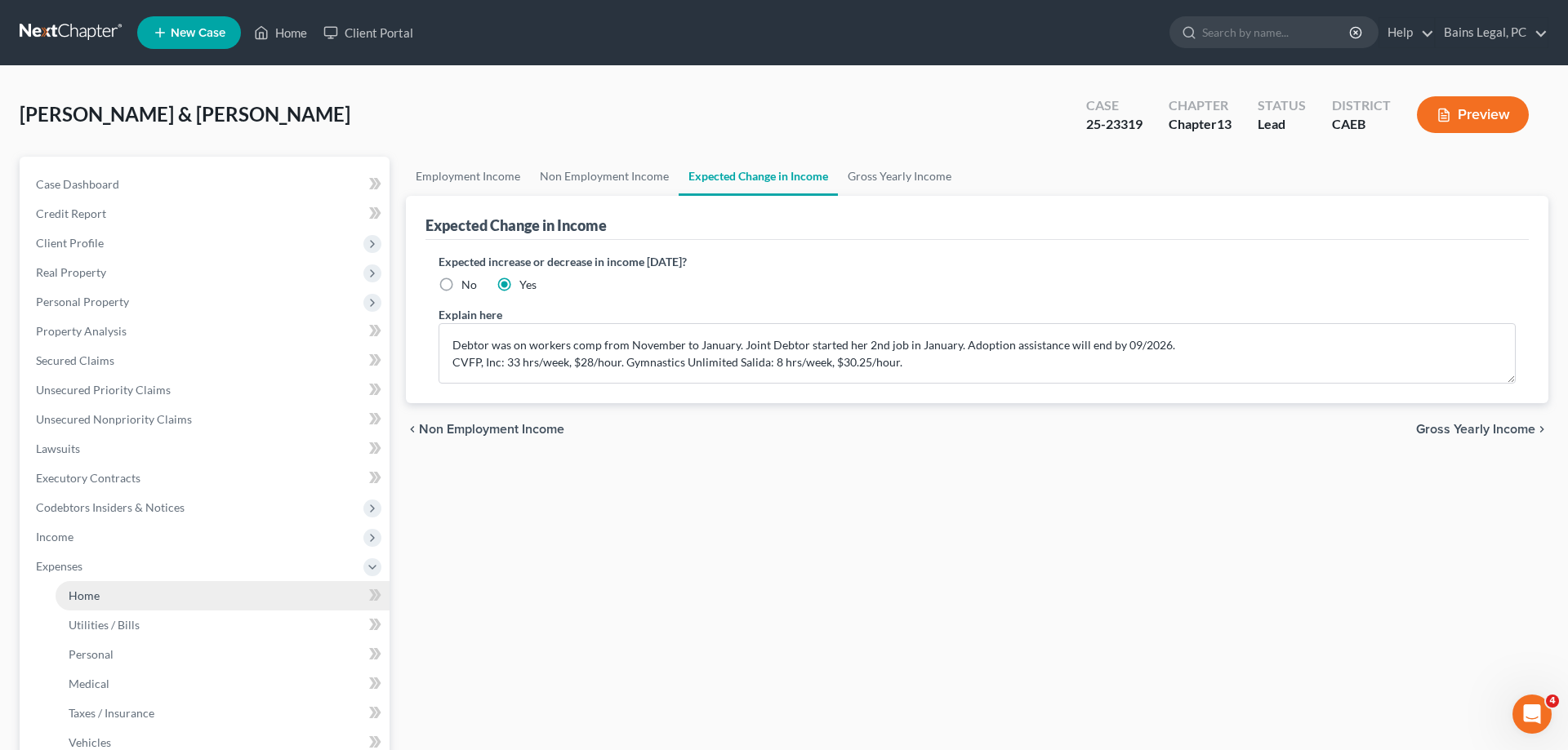
click at [121, 601] on link "Home" at bounding box center [223, 596] width 334 height 29
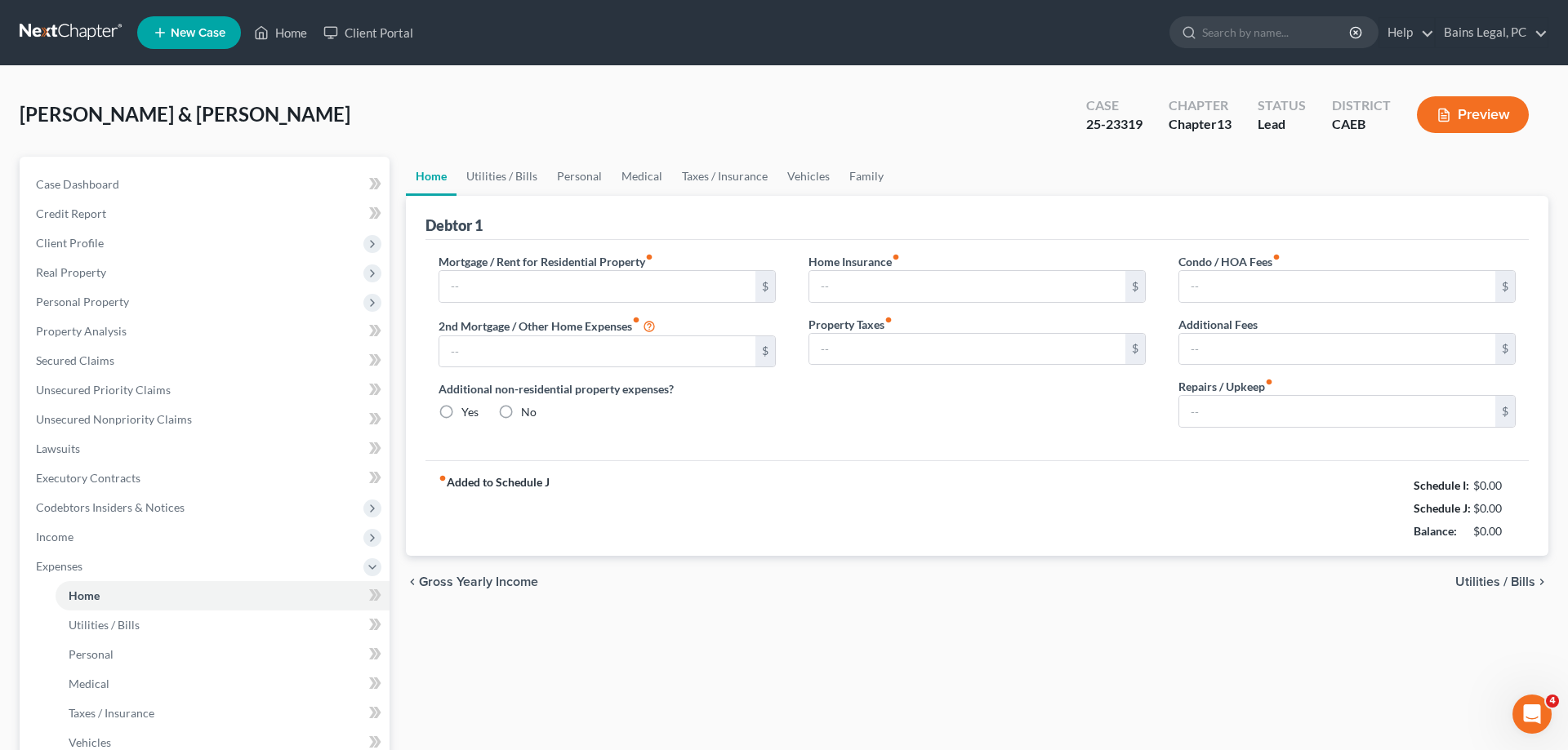
type input "2,141.54"
type input "0.00"
radio input "true"
type input "0.00"
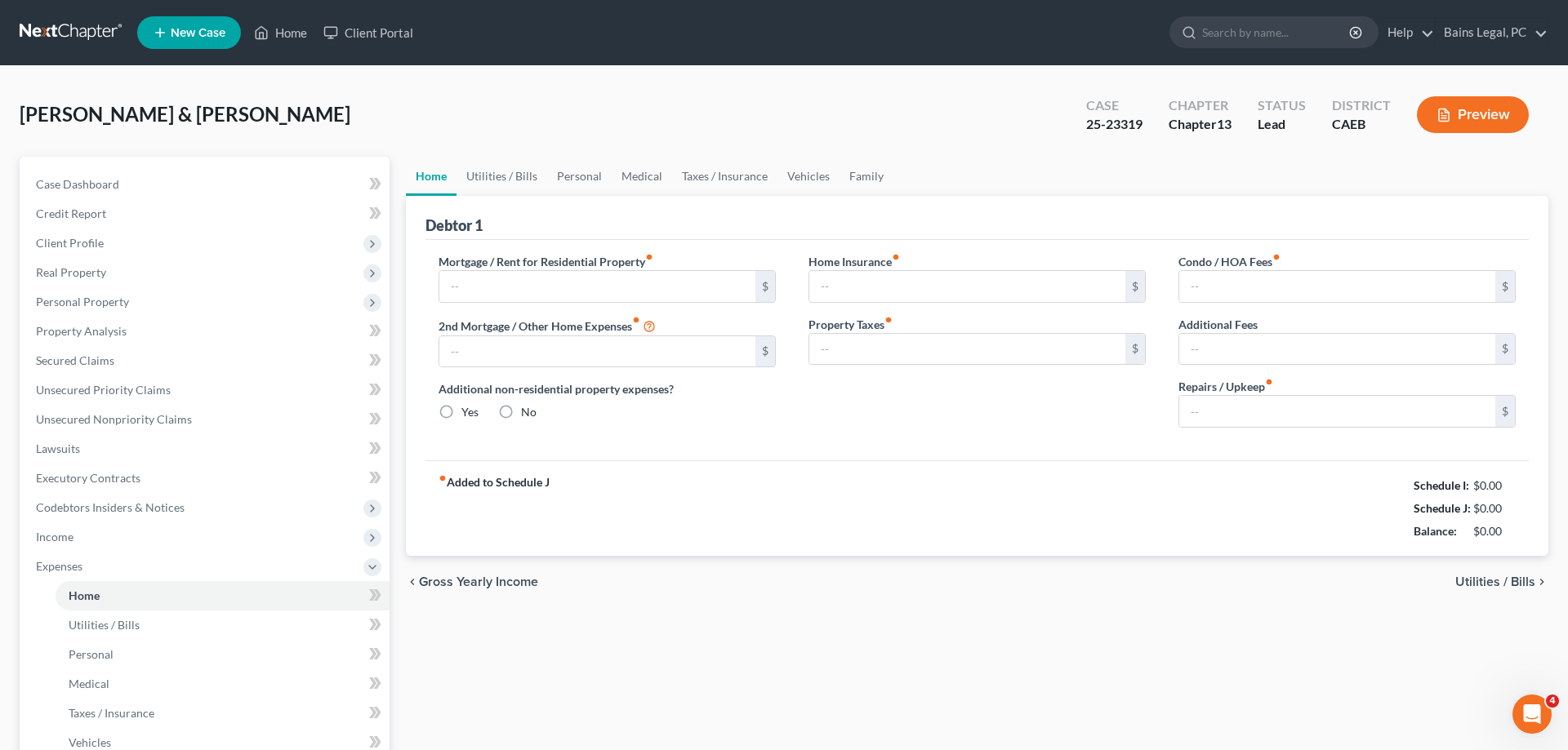
type input "0.00"
type input "150.00"
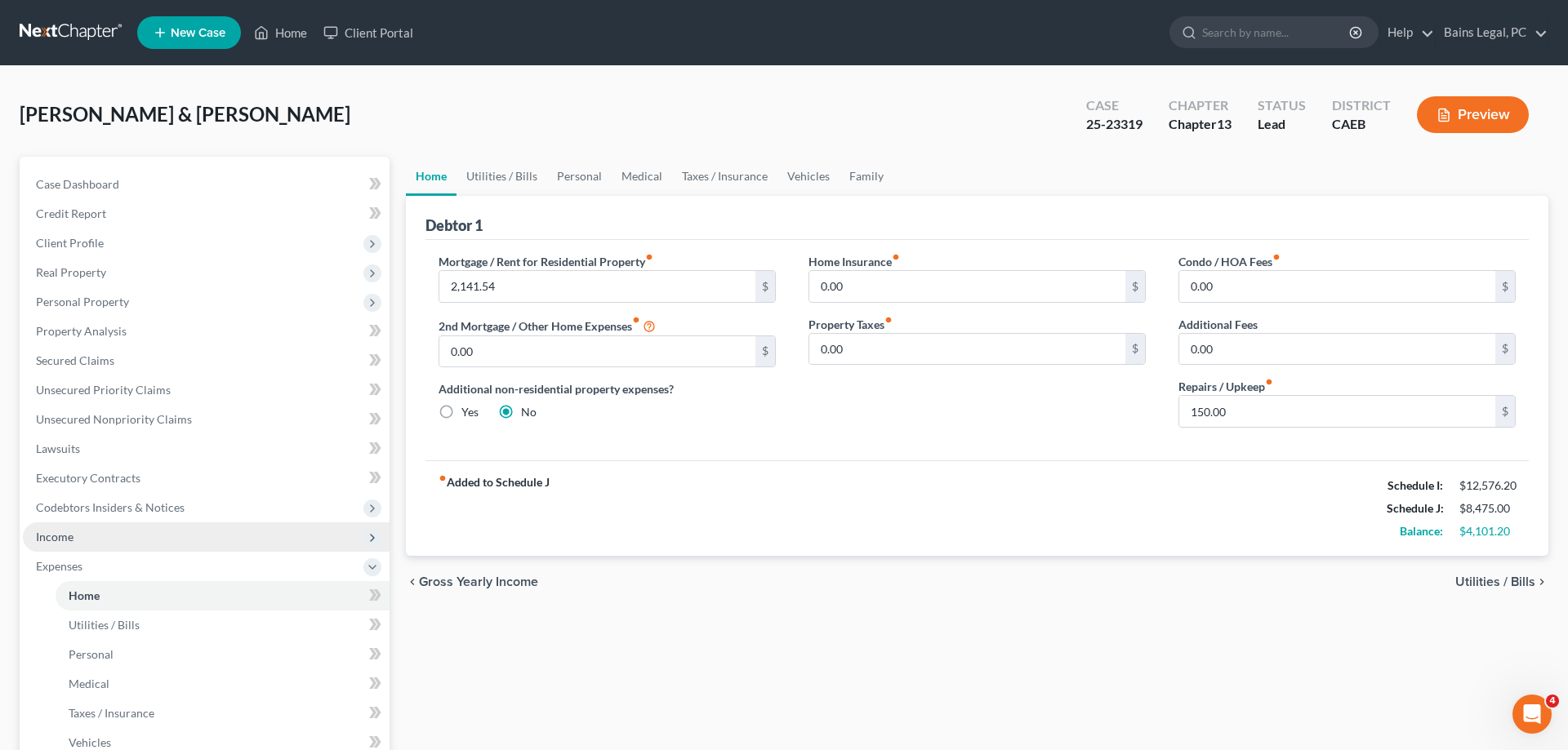
click at [146, 533] on span "Income" at bounding box center [207, 537] width 367 height 29
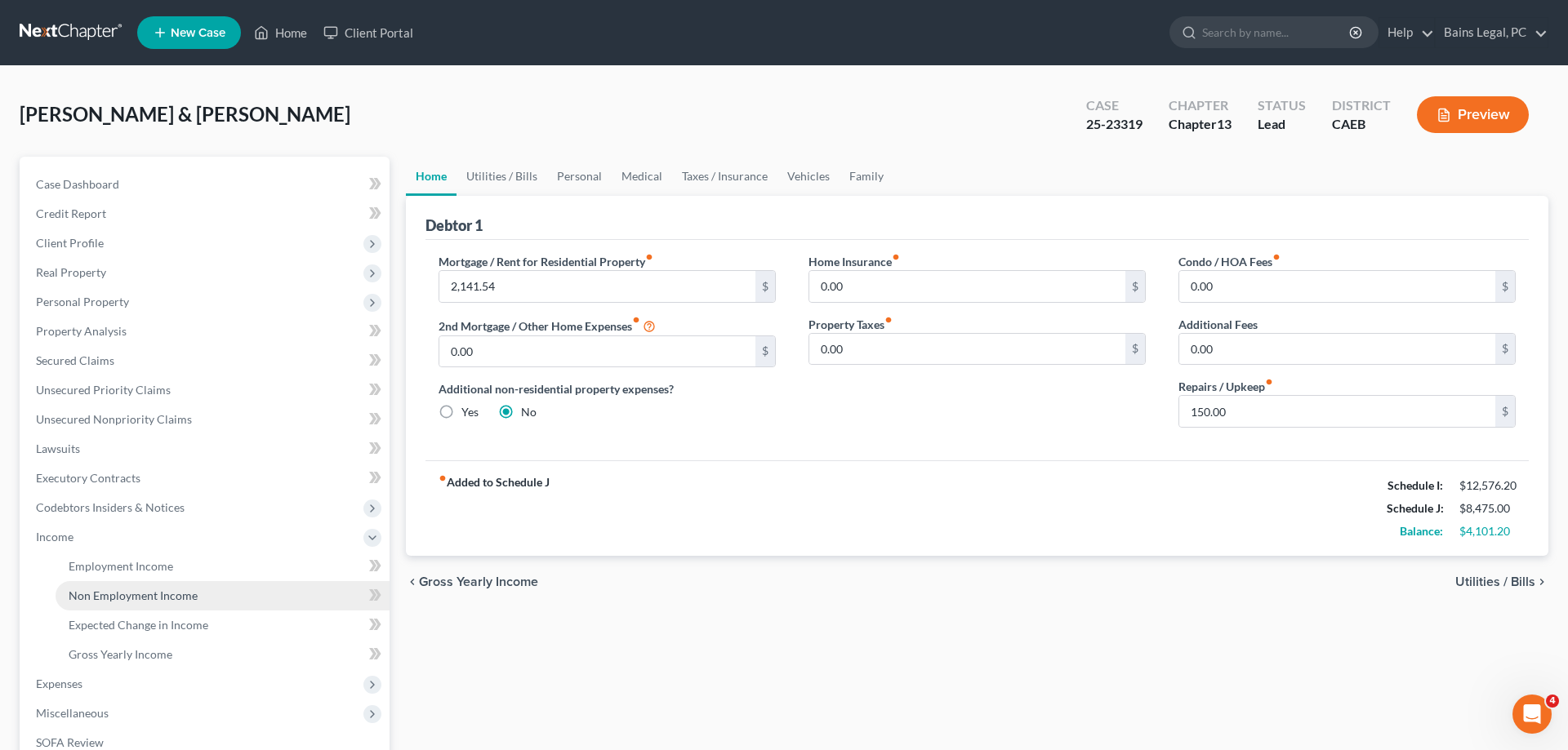
drag, startPoint x: 149, startPoint y: 593, endPoint x: 162, endPoint y: 589, distance: 13.6
click at [151, 592] on span "Non Employment Income" at bounding box center [133, 595] width 129 height 14
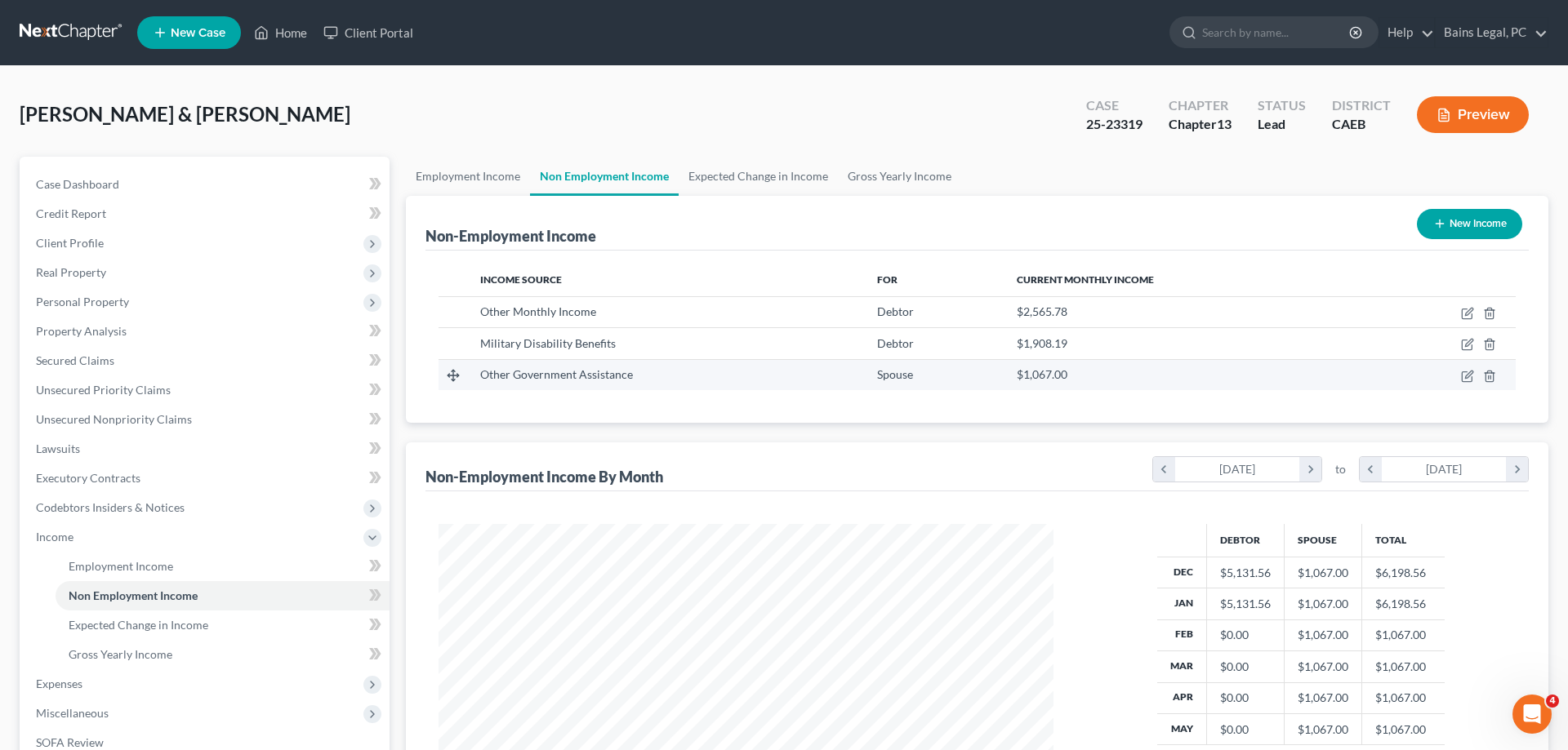
scroll to position [307, 647]
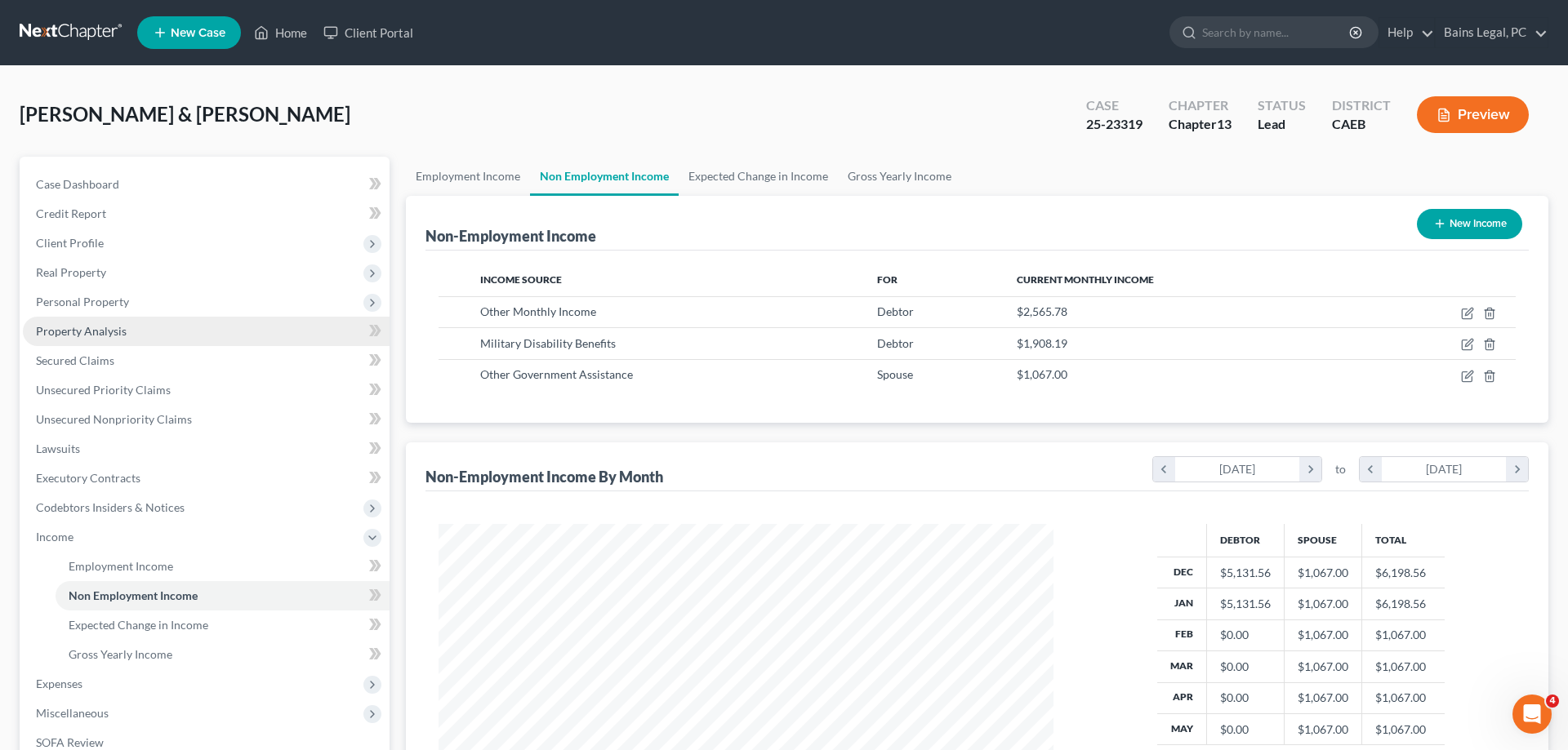
click at [119, 327] on span "Property Analysis" at bounding box center [81, 331] width 90 height 14
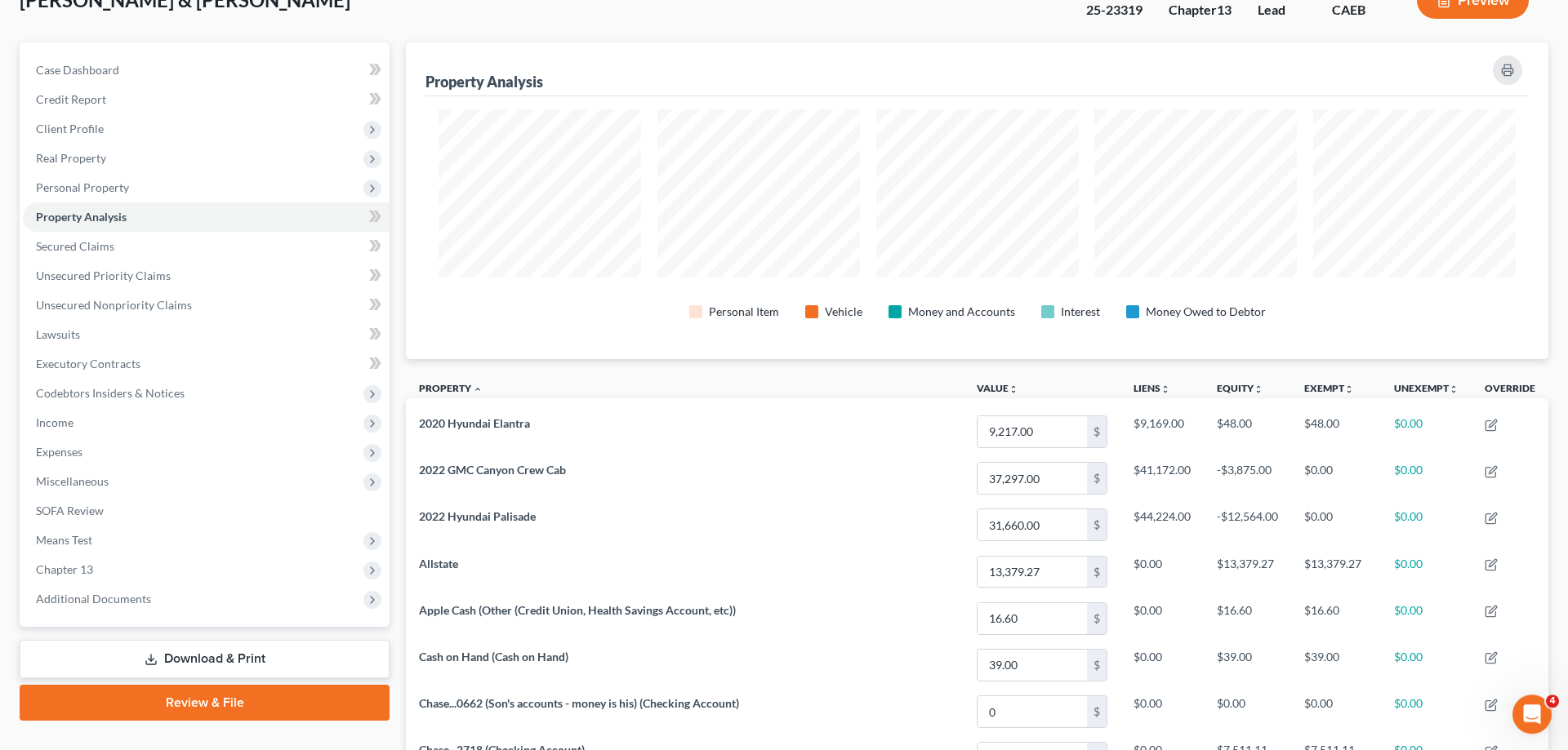
scroll to position [167, 0]
